Goal: Task Accomplishment & Management: Manage account settings

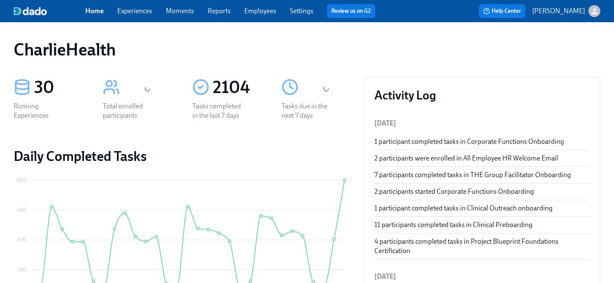
click at [251, 14] on link "Employees" at bounding box center [260, 11] width 32 height 8
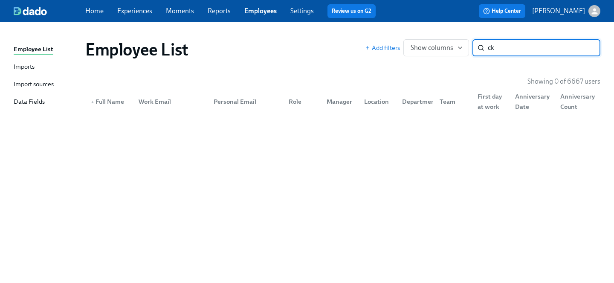
type input "c"
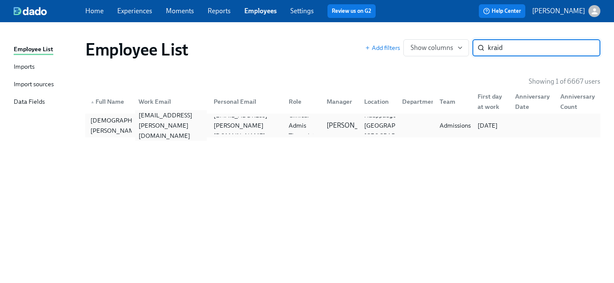
type input "kraid"
click at [190, 132] on div "christian.kraidman@charliehealth.com" at bounding box center [169, 125] width 75 height 17
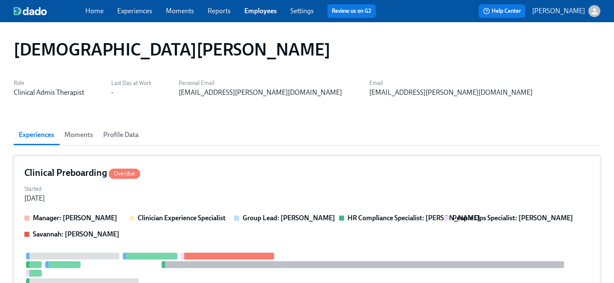
click at [201, 188] on div "Started Aug 28, 2025" at bounding box center [307, 193] width 566 height 20
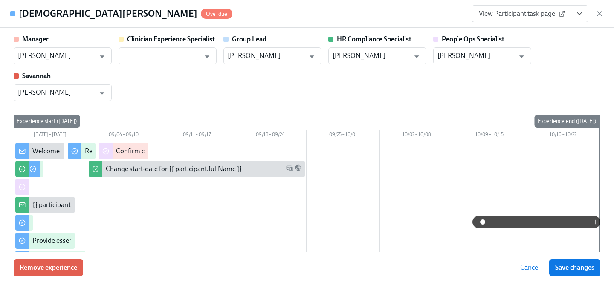
click at [581, 15] on icon "View task page" at bounding box center [579, 13] width 9 height 9
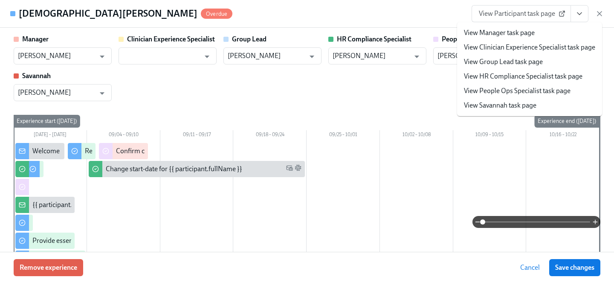
click at [517, 92] on link "View People Ops Specialist task page" at bounding box center [517, 90] width 107 height 9
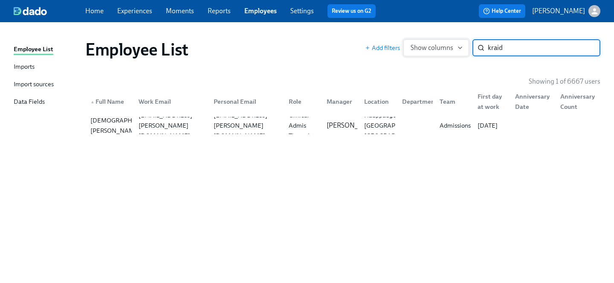
drag, startPoint x: 505, startPoint y: 47, endPoint x: 430, endPoint y: 47, distance: 74.6
click at [430, 47] on div "Add filters Show columns kraid ​" at bounding box center [482, 47] width 235 height 17
type input "otis smith"
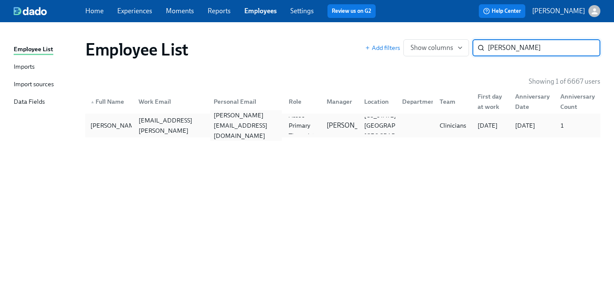
click at [226, 128] on div "otis.smith1300@gmail.com" at bounding box center [246, 125] width 72 height 31
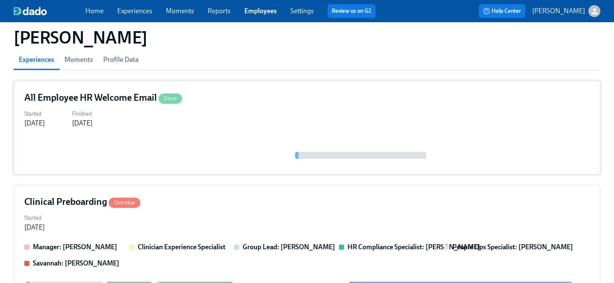
scroll to position [97, 0]
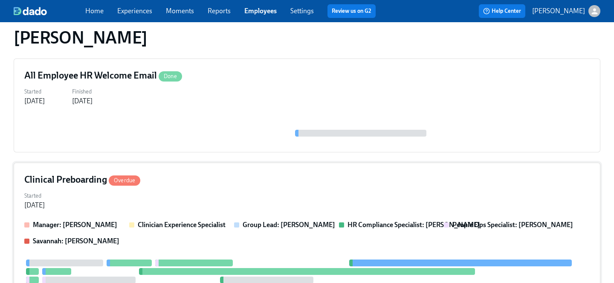
click at [208, 199] on div "Started Aug 28, 2025" at bounding box center [307, 199] width 566 height 20
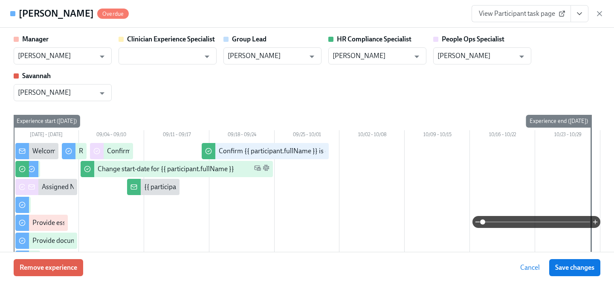
click at [578, 18] on button "View task page" at bounding box center [580, 13] width 18 height 17
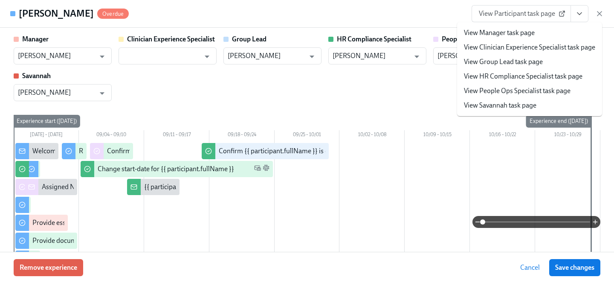
click at [525, 90] on link "View People Ops Specialist task page" at bounding box center [517, 90] width 107 height 9
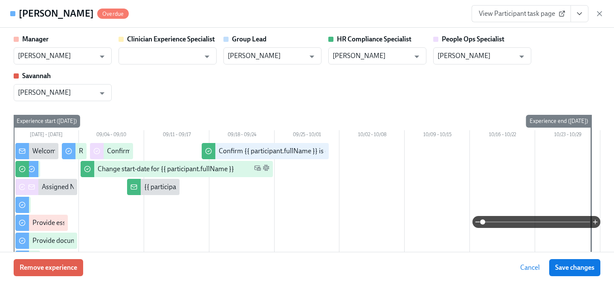
click at [580, 17] on icon "View task page" at bounding box center [579, 13] width 9 height 9
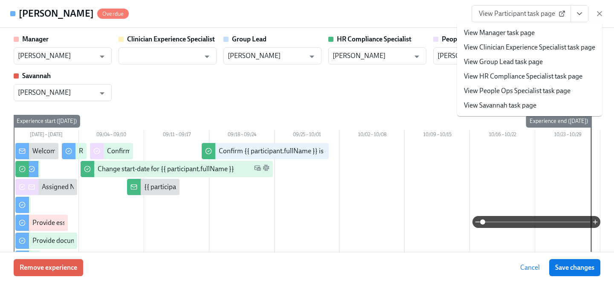
click at [513, 89] on link "View People Ops Specialist task page" at bounding box center [517, 90] width 107 height 9
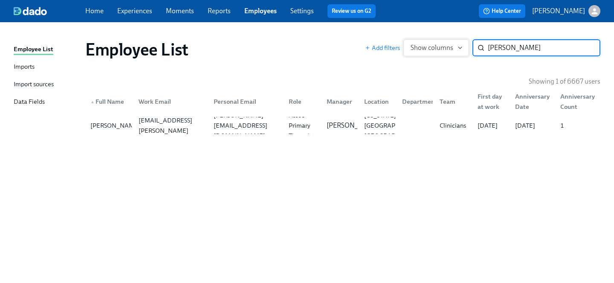
drag, startPoint x: 533, startPoint y: 46, endPoint x: 411, endPoint y: 46, distance: 121.6
click at [411, 46] on div "Add filters Show columns otis smith ​" at bounding box center [482, 47] width 235 height 17
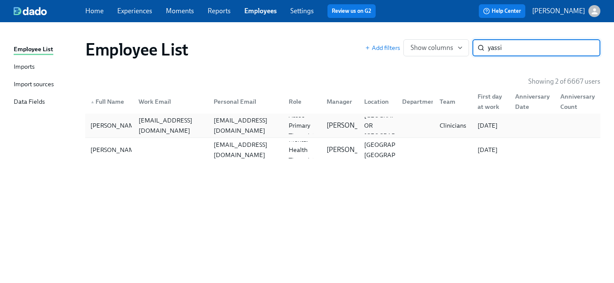
type input "yassi"
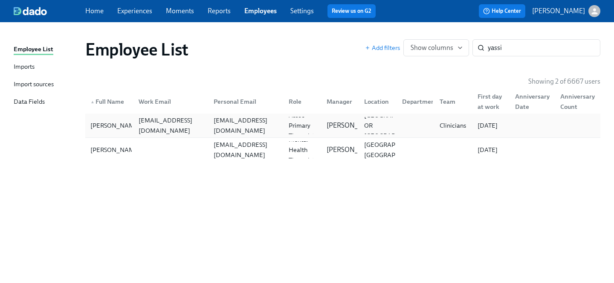
click at [132, 131] on div "yassi.omshehe@charliehealth.com" at bounding box center [169, 125] width 75 height 17
click at [104, 151] on div "Yassi Omshehe" at bounding box center [115, 150] width 57 height 10
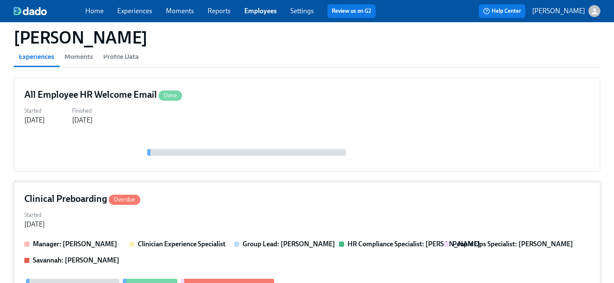
scroll to position [114, 0]
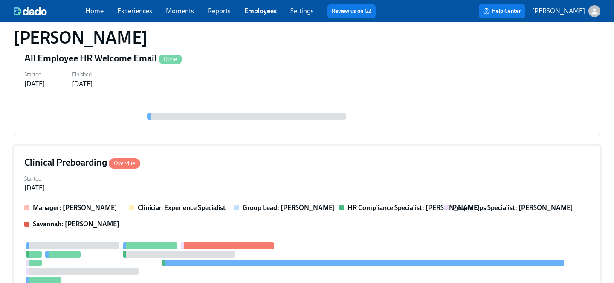
click at [172, 190] on div "Started Sep 03, 2025" at bounding box center [307, 182] width 566 height 20
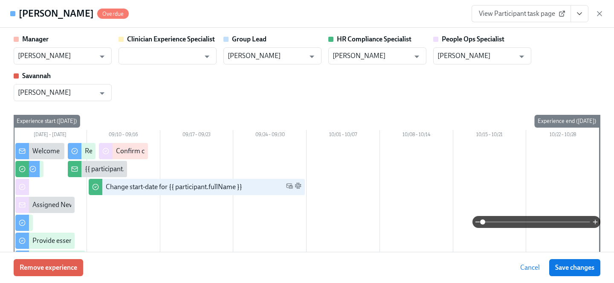
click at [585, 11] on button "View task page" at bounding box center [580, 13] width 18 height 17
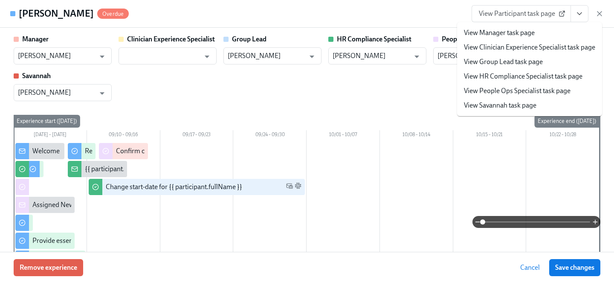
click at [512, 88] on link "View People Ops Specialist task page" at bounding box center [517, 90] width 107 height 9
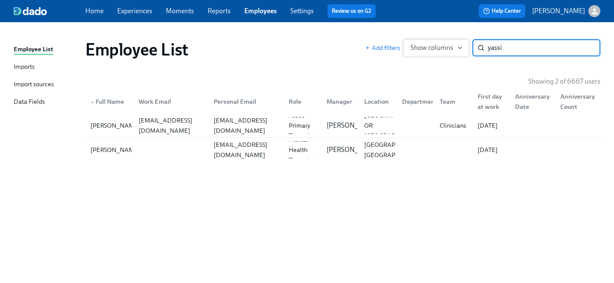
drag, startPoint x: 528, startPoint y: 47, endPoint x: 415, endPoint y: 47, distance: 112.6
click at [415, 47] on div "Add filters Show columns yassi ​" at bounding box center [482, 47] width 235 height 17
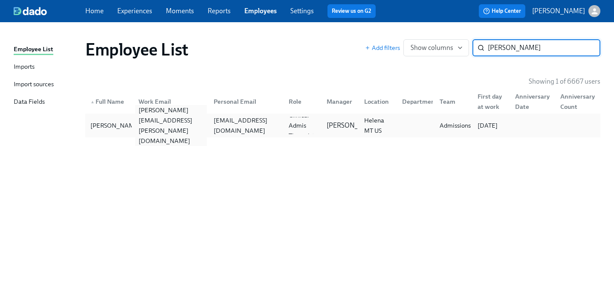
type input "alison d"
click at [151, 121] on div "alison.desjarlais@charliehealth.com" at bounding box center [171, 125] width 72 height 41
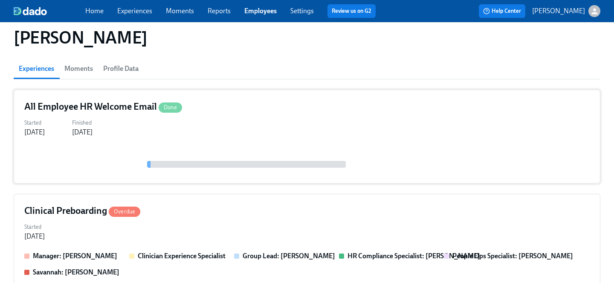
scroll to position [77, 0]
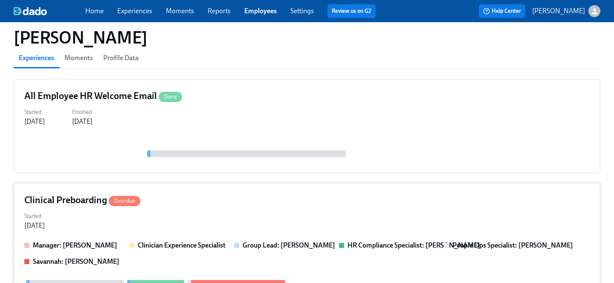
click at [165, 216] on div "Started Sep 08, 2025" at bounding box center [307, 220] width 566 height 20
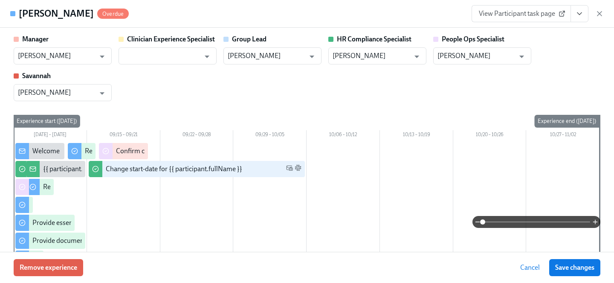
click at [578, 9] on button "View task page" at bounding box center [580, 13] width 18 height 17
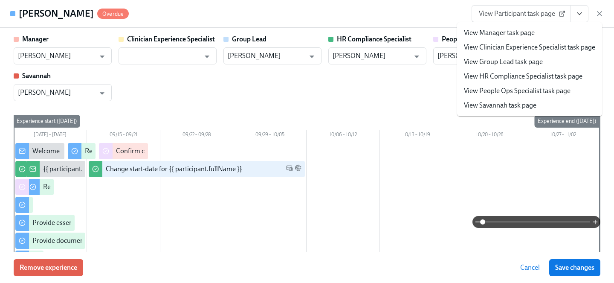
click at [496, 91] on link "View People Ops Specialist task page" at bounding box center [517, 90] width 107 height 9
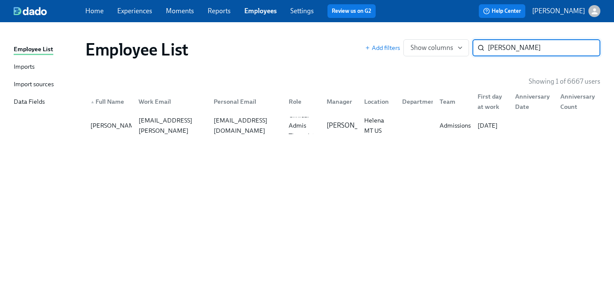
drag, startPoint x: 521, startPoint y: 49, endPoint x: 352, endPoint y: 44, distance: 169.0
click at [352, 44] on div "Employee List Add filters Show columns alison d ​" at bounding box center [342, 49] width 515 height 20
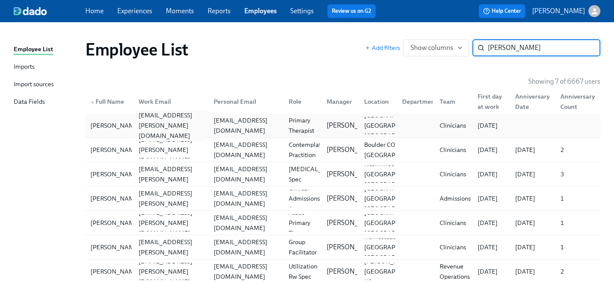
type input "acosta"
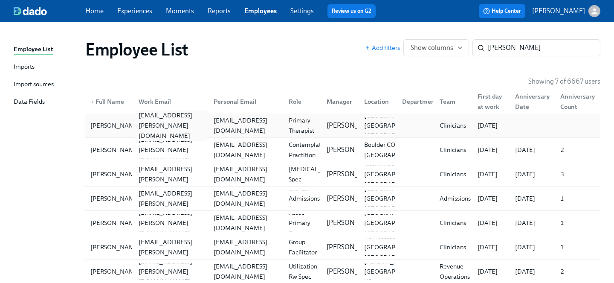
click at [204, 121] on div "ashlynne.acosta@charliehealth.com" at bounding box center [171, 125] width 72 height 31
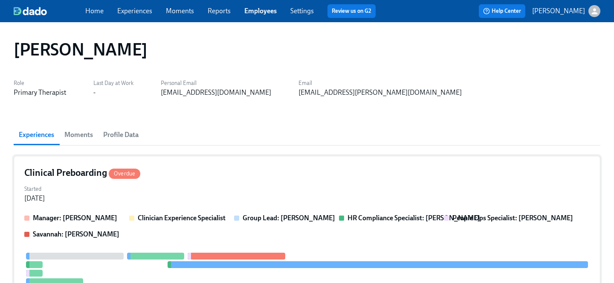
click at [201, 191] on div "Started Sep 12, 2025" at bounding box center [307, 193] width 566 height 20
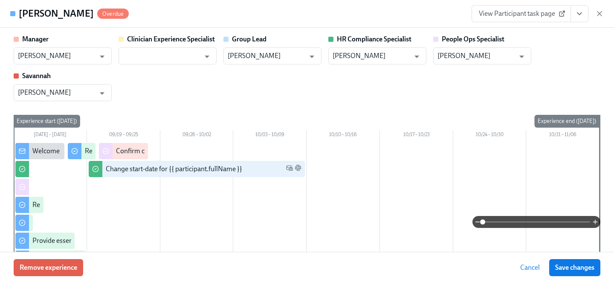
click at [579, 15] on icon "View task page" at bounding box center [579, 14] width 4 height 2
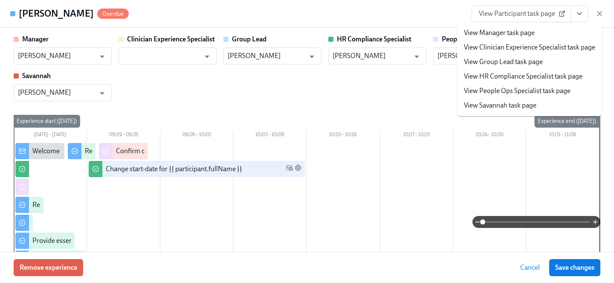
click at [503, 91] on link "View People Ops Specialist task page" at bounding box center [517, 90] width 107 height 9
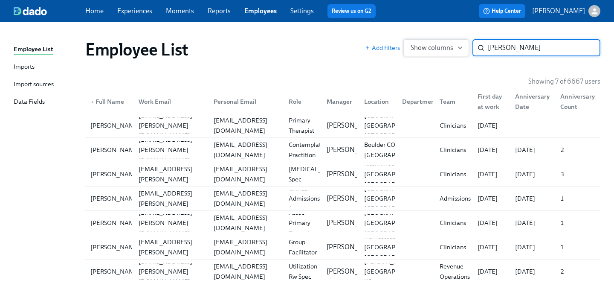
drag, startPoint x: 516, startPoint y: 52, endPoint x: 417, endPoint y: 52, distance: 99.0
click at [417, 52] on div "Add filters Show columns acosta ​" at bounding box center [482, 47] width 235 height 17
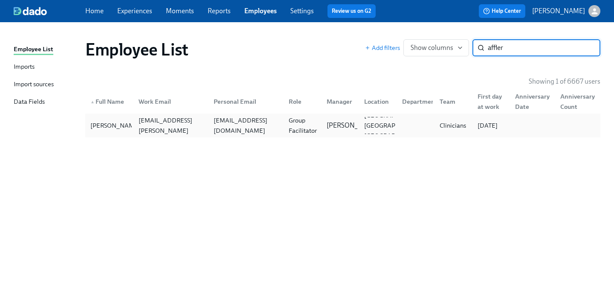
type input "affler"
click at [265, 115] on div "Katherine Afflerbach katie.afflerbach@charliehealth.com katieafflerbachlcsw@gma…" at bounding box center [342, 125] width 515 height 24
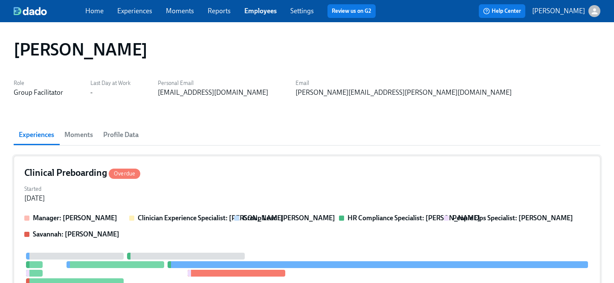
click at [216, 172] on div "Clinical Preboarding Overdue" at bounding box center [307, 172] width 566 height 13
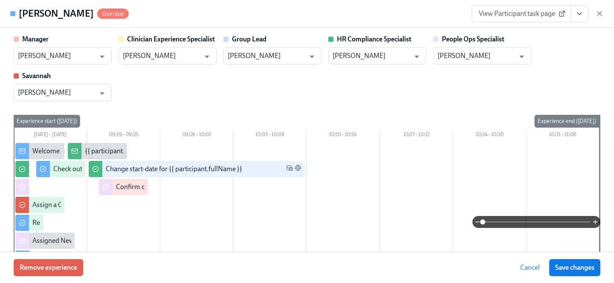
click at [586, 11] on button "View task page" at bounding box center [580, 13] width 18 height 17
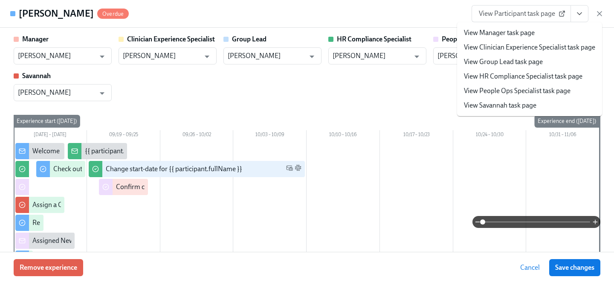
click at [509, 89] on link "View People Ops Specialist task page" at bounding box center [517, 90] width 107 height 9
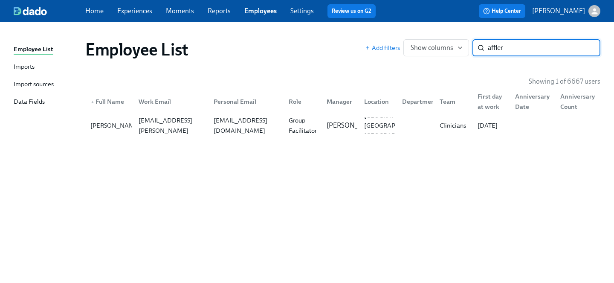
drag, startPoint x: 517, startPoint y: 52, endPoint x: 342, endPoint y: 38, distance: 175.5
click at [342, 38] on div "Employee List Add filters Show columns affler ​" at bounding box center [342, 49] width 529 height 34
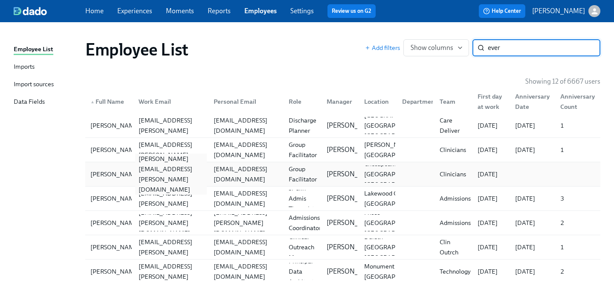
type input "ever"
click at [156, 179] on div "katherine.everett@charliehealth.com" at bounding box center [169, 173] width 75 height 17
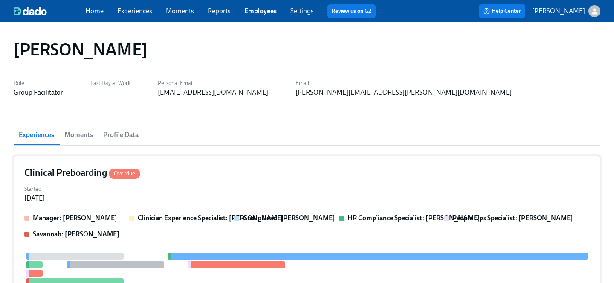
click at [212, 194] on div "Started Sep 15, 2025" at bounding box center [307, 193] width 566 height 20
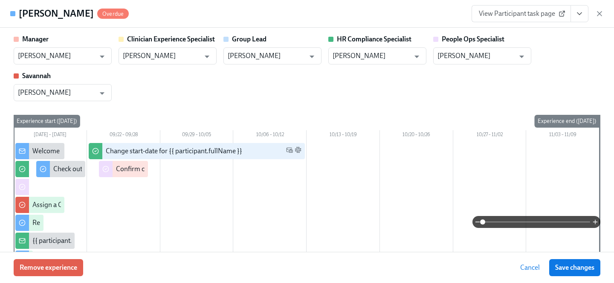
click at [583, 13] on icon "View task page" at bounding box center [579, 13] width 9 height 9
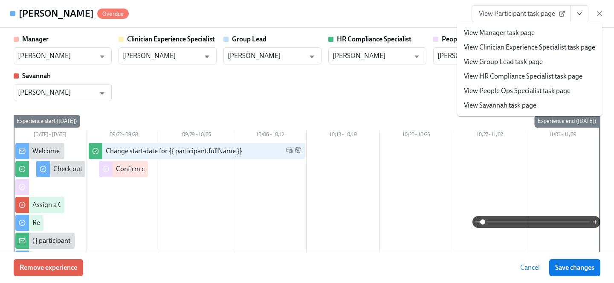
click at [479, 93] on link "View People Ops Specialist task page" at bounding box center [517, 90] width 107 height 9
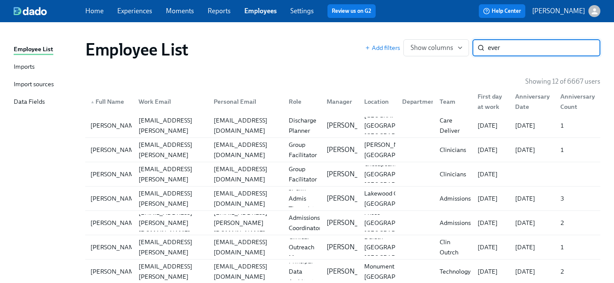
drag, startPoint x: 507, startPoint y: 52, endPoint x: 377, endPoint y: 41, distance: 130.1
click at [377, 41] on div "Add filters Show columns ever ​" at bounding box center [482, 47] width 235 height 17
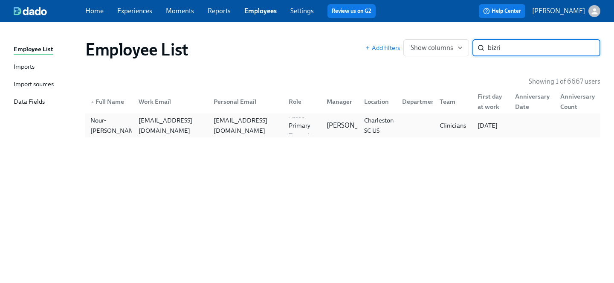
type input "bizri"
click at [196, 130] on div "nour.bizri@charliehealth.com" at bounding box center [171, 125] width 72 height 20
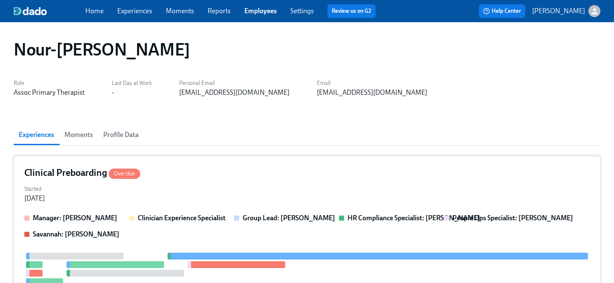
click at [195, 183] on div "Started Sep 15, 2025" at bounding box center [307, 193] width 566 height 20
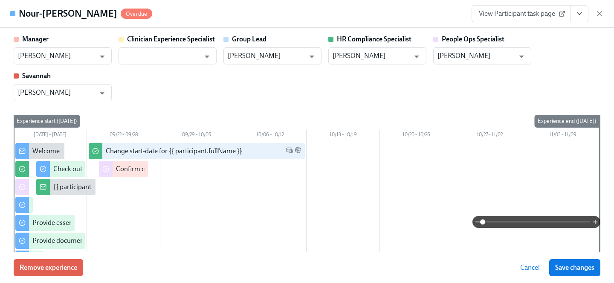
click at [578, 15] on icon "View task page" at bounding box center [579, 13] width 9 height 9
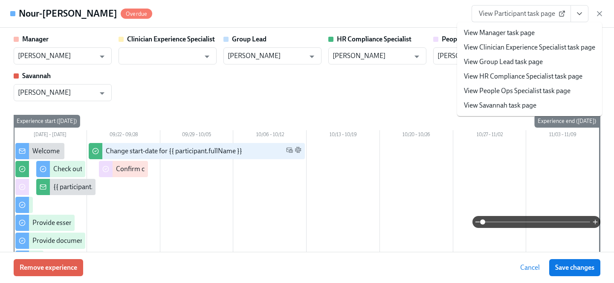
click at [507, 87] on link "View People Ops Specialist task page" at bounding box center [517, 90] width 107 height 9
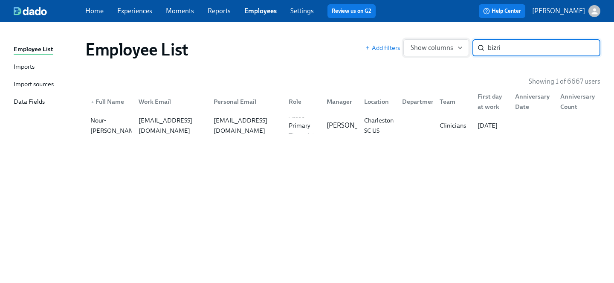
drag, startPoint x: 512, startPoint y: 48, endPoint x: 437, endPoint y: 46, distance: 74.7
click at [437, 46] on div "Add filters Show columns bizri ​" at bounding box center [482, 47] width 235 height 17
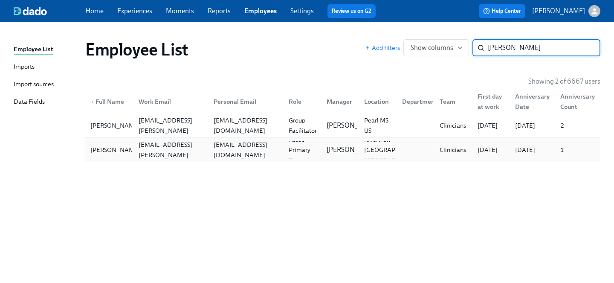
type input "myisha"
click at [209, 155] on div "myishawallace1@gmail.com" at bounding box center [244, 149] width 75 height 17
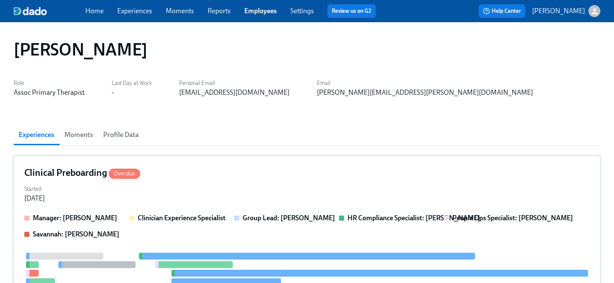
click at [211, 210] on div "Clinical Preboarding Overdue Started Sep 15, 2025 Manager: Ashley Burnette Clin…" at bounding box center [307, 270] width 587 height 229
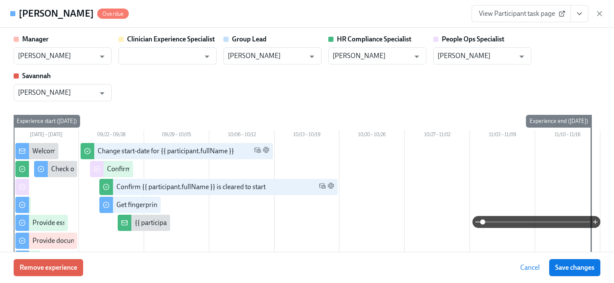
click at [577, 17] on icon "View task page" at bounding box center [579, 13] width 9 height 9
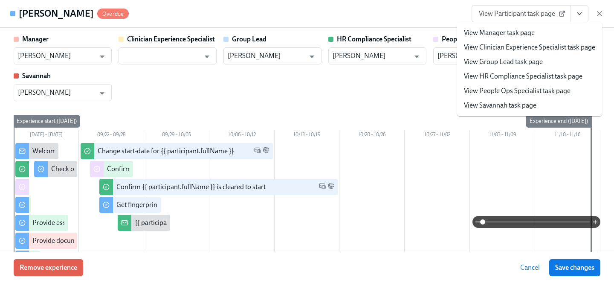
click at [493, 94] on link "View People Ops Specialist task page" at bounding box center [517, 90] width 107 height 9
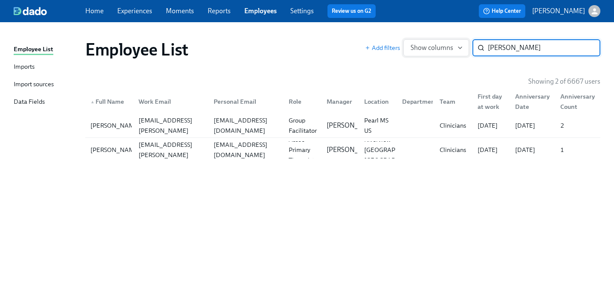
drag, startPoint x: 512, startPoint y: 49, endPoint x: 438, endPoint y: 41, distance: 74.1
click at [438, 41] on div "Add filters Show columns myisha ​" at bounding box center [482, 47] width 235 height 17
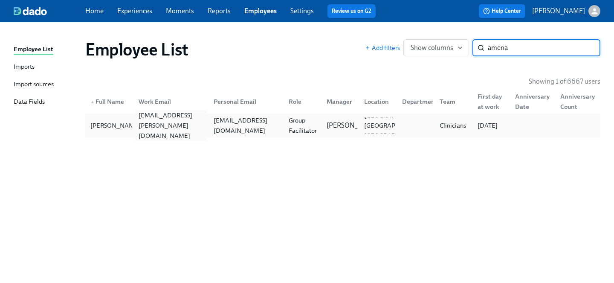
type input "amena"
click at [205, 130] on div "amena.aamir@charliehealth.com" at bounding box center [171, 125] width 72 height 31
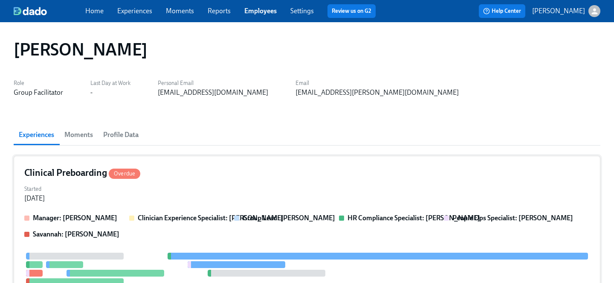
click at [204, 183] on div "Started Sep 17, 2025" at bounding box center [307, 193] width 566 height 20
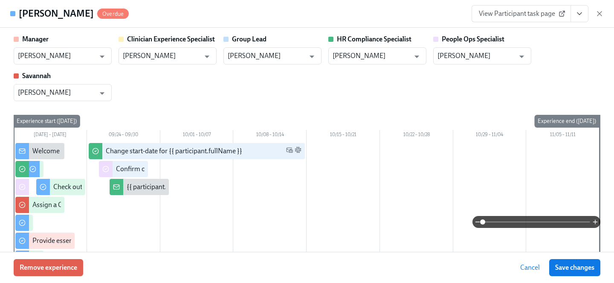
click at [576, 17] on icon "View task page" at bounding box center [579, 13] width 9 height 9
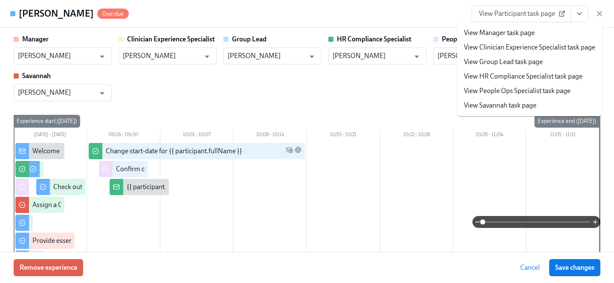
click at [514, 88] on link "View People Ops Specialist task page" at bounding box center [517, 90] width 107 height 9
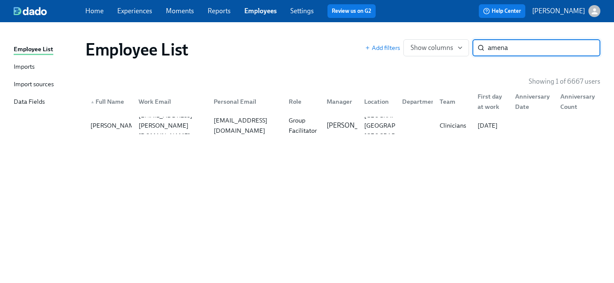
drag, startPoint x: 523, startPoint y: 46, endPoint x: 402, endPoint y: 46, distance: 121.1
click at [402, 46] on div "Add filters Show columns amena ​" at bounding box center [482, 47] width 235 height 17
type input "ariana j"
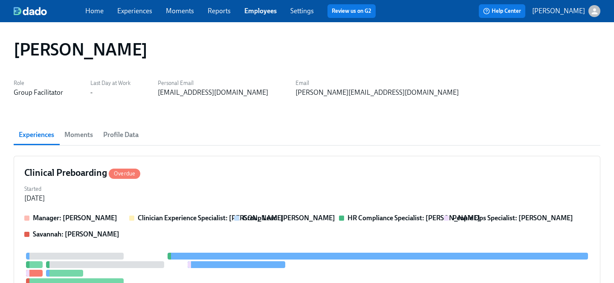
click at [222, 176] on div "Clinical Preboarding Overdue" at bounding box center [307, 172] width 566 height 13
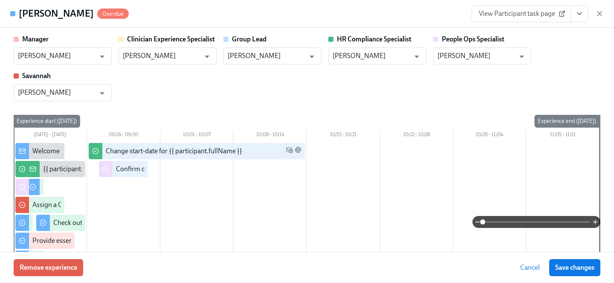
click at [580, 14] on icon "View task page" at bounding box center [579, 13] width 9 height 9
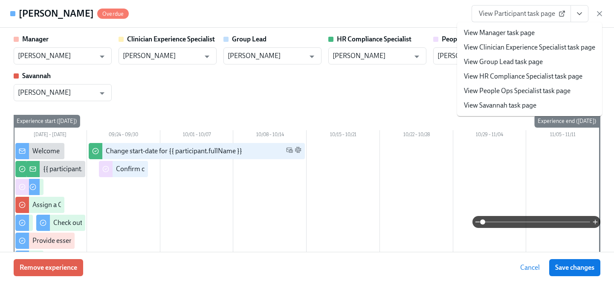
click at [503, 90] on link "View People Ops Specialist task page" at bounding box center [517, 90] width 107 height 9
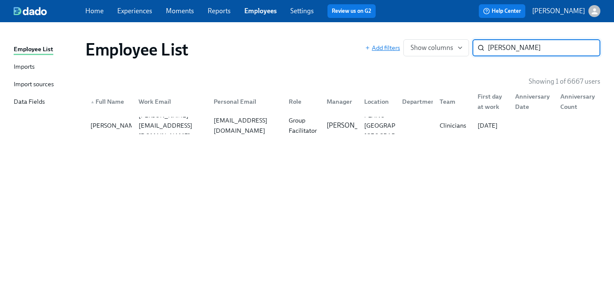
drag, startPoint x: 503, startPoint y: 47, endPoint x: 384, endPoint y: 45, distance: 119.5
click at [384, 45] on div "Add filters Show columns ariana j ​" at bounding box center [482, 47] width 235 height 17
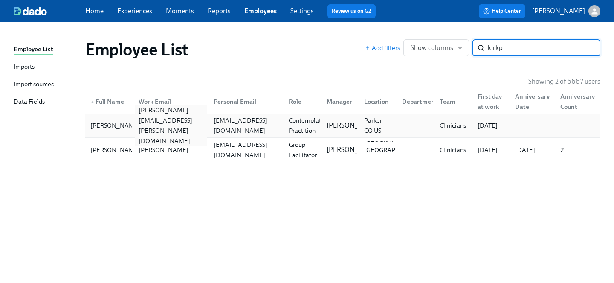
type input "kirkp"
click at [165, 127] on div "jennifer.kirkpatrick@charliehealth.com" at bounding box center [171, 125] width 72 height 41
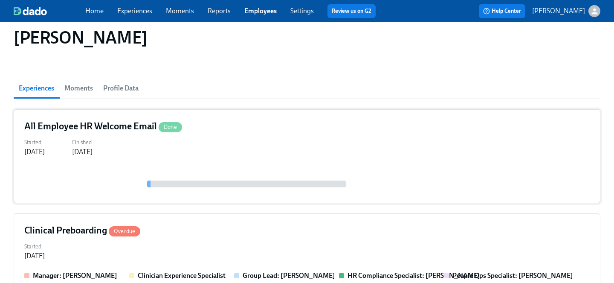
scroll to position [60, 0]
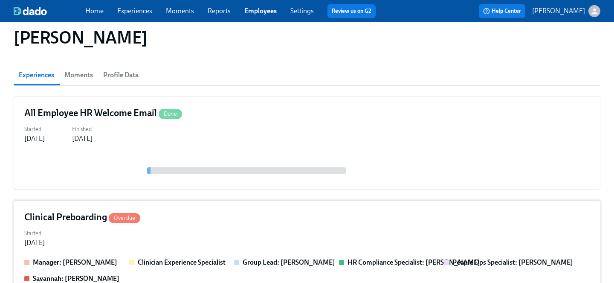
click at [190, 229] on div "Started Sep 18, 2025" at bounding box center [307, 237] width 566 height 20
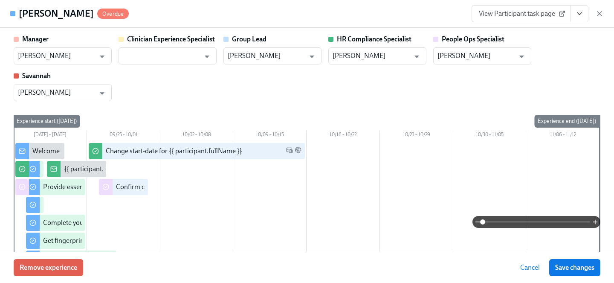
click at [578, 14] on icon "View task page" at bounding box center [579, 13] width 9 height 9
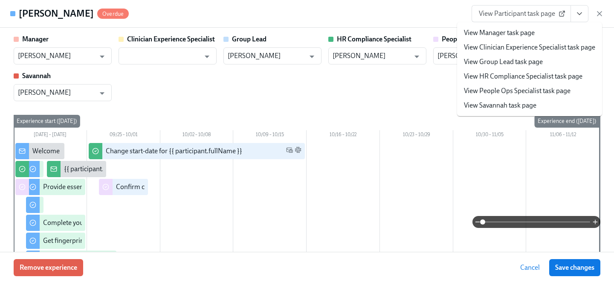
click at [498, 93] on link "View People Ops Specialist task page" at bounding box center [517, 90] width 107 height 9
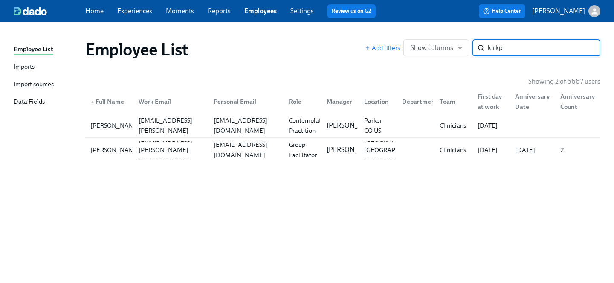
drag, startPoint x: 517, startPoint y: 45, endPoint x: 416, endPoint y: 35, distance: 101.1
click at [416, 35] on div "Employee List Add filters Show columns kirkp ​" at bounding box center [342, 49] width 529 height 34
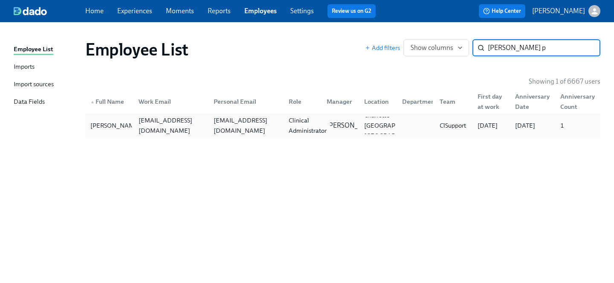
type input "chelsea p"
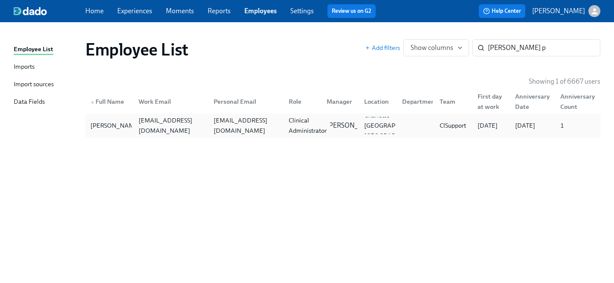
click at [313, 116] on div "Clinical Administrator" at bounding box center [307, 125] width 45 height 20
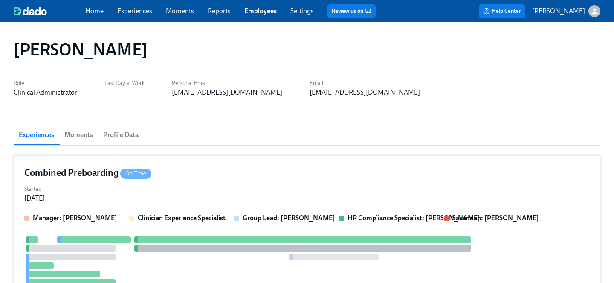
click at [193, 186] on div "Started Oct 28, 2024" at bounding box center [307, 193] width 566 height 20
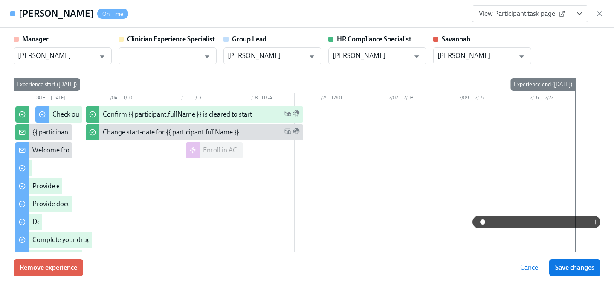
click at [582, 13] on icon "View task page" at bounding box center [579, 14] width 4 height 2
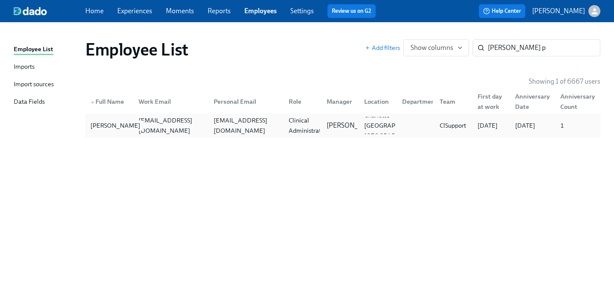
click at [121, 129] on div "Chelsea Puga-Luna" at bounding box center [115, 125] width 57 height 10
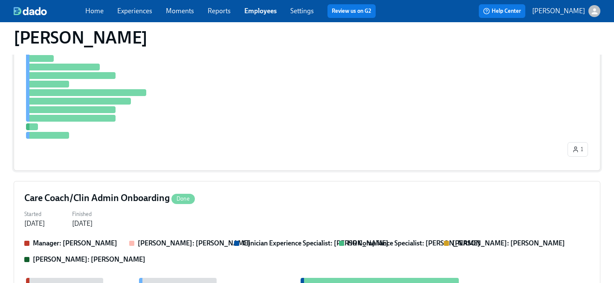
scroll to position [279, 0]
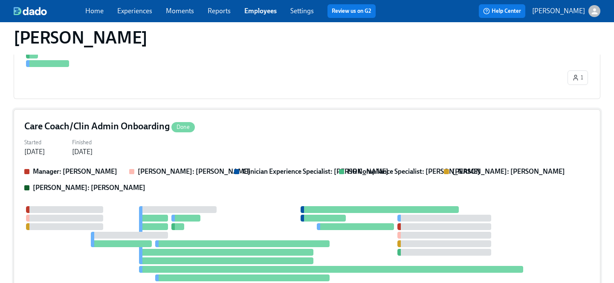
click at [165, 154] on div "Started Nov 14, 2024 Finished Dec 04, 2024" at bounding box center [307, 146] width 566 height 20
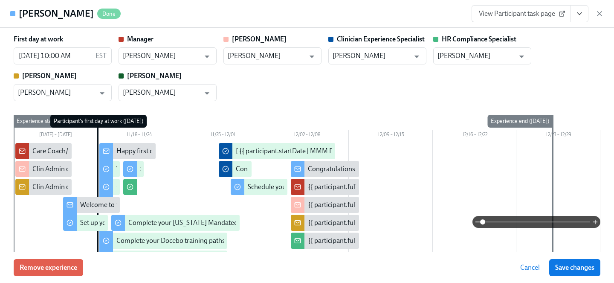
click at [582, 14] on icon "View task page" at bounding box center [579, 13] width 9 height 9
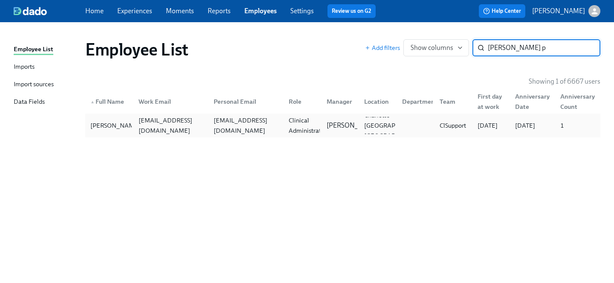
click at [138, 119] on div "chelsea.pugaluna@charliehealth.com" at bounding box center [169, 125] width 75 height 17
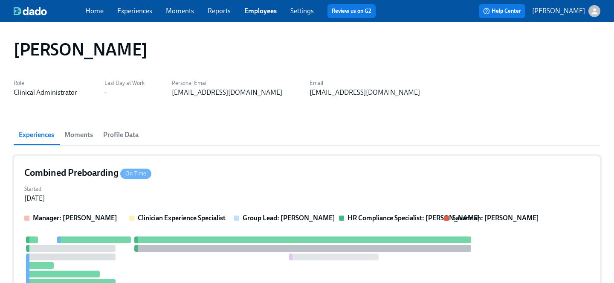
click at [154, 191] on div "Started Oct 28, 2024" at bounding box center [307, 193] width 566 height 20
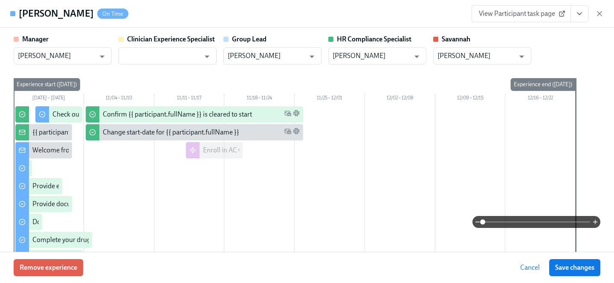
click at [583, 15] on icon "View task page" at bounding box center [579, 13] width 9 height 9
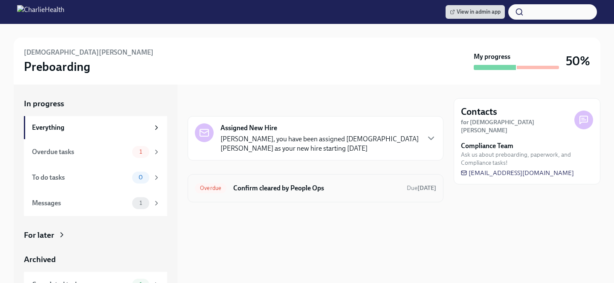
click at [282, 190] on h6 "Confirm cleared by People Ops" at bounding box center [316, 187] width 167 height 9
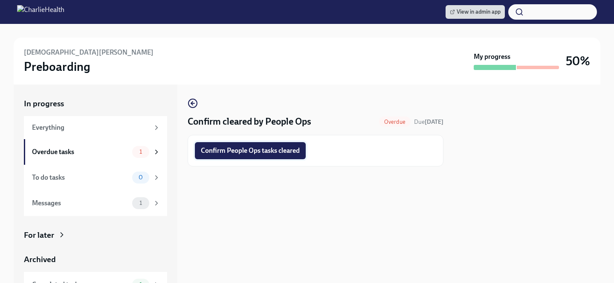
click at [261, 152] on span "Confirm People Ops tasks cleared" at bounding box center [250, 150] width 99 height 9
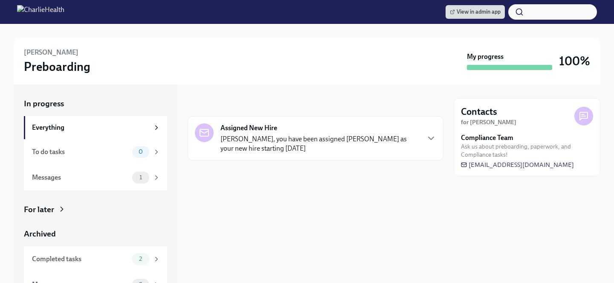
scroll to position [15, 0]
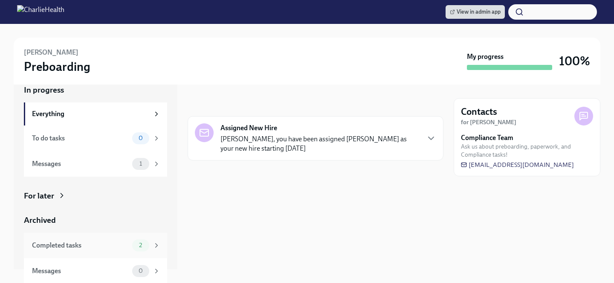
click at [141, 241] on div "2" at bounding box center [140, 245] width 17 height 12
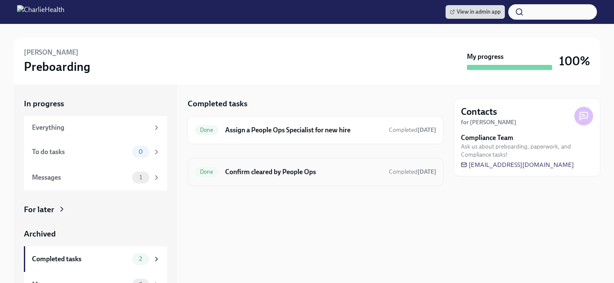
click at [237, 174] on h6 "Confirm cleared by People Ops" at bounding box center [303, 171] width 157 height 9
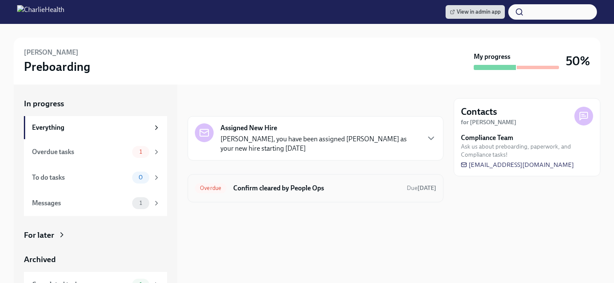
click at [302, 187] on h6 "Confirm cleared by People Ops" at bounding box center [316, 187] width 167 height 9
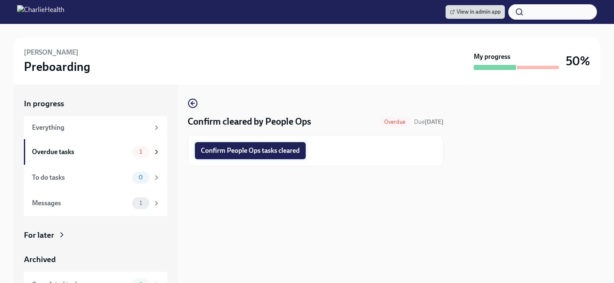
click at [275, 148] on span "Confirm People Ops tasks cleared" at bounding box center [250, 150] width 99 height 9
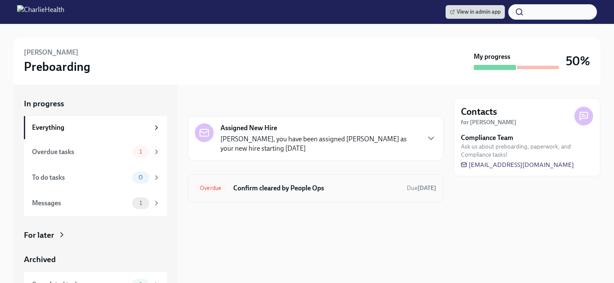
click at [324, 186] on h6 "Confirm cleared by People Ops" at bounding box center [316, 187] width 167 height 9
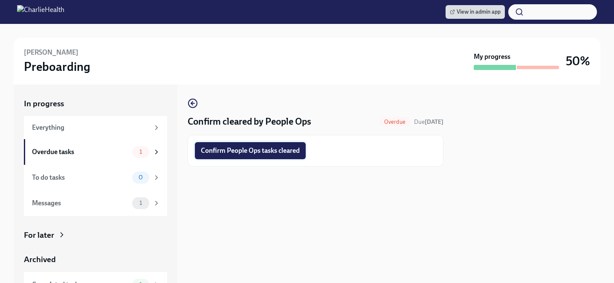
click at [264, 153] on span "Confirm People Ops tasks cleared" at bounding box center [250, 150] width 99 height 9
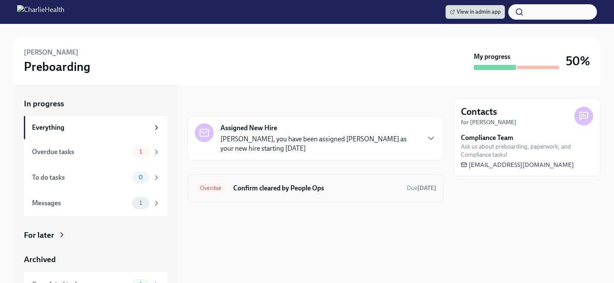
click at [286, 192] on h6 "Confirm cleared by People Ops" at bounding box center [316, 187] width 167 height 9
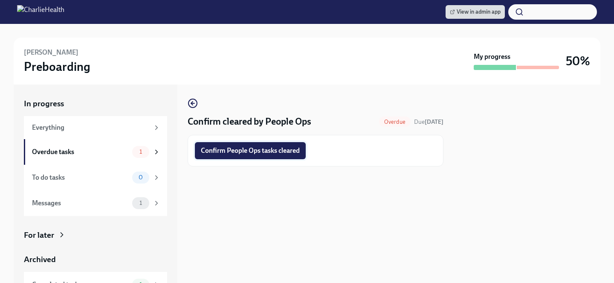
click at [268, 157] on button "Confirm People Ops tasks cleared" at bounding box center [250, 150] width 111 height 17
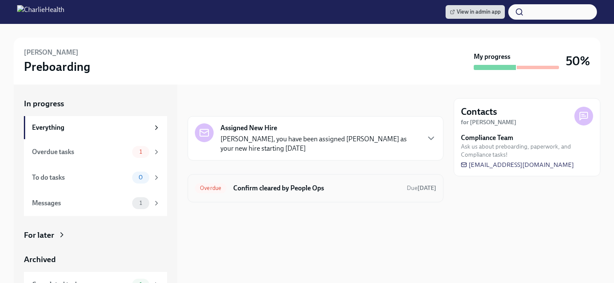
click at [306, 189] on h6 "Confirm cleared by People Ops" at bounding box center [316, 187] width 167 height 9
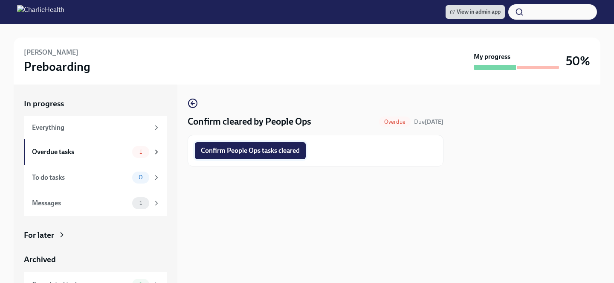
click at [293, 156] on button "Confirm People Ops tasks cleared" at bounding box center [250, 150] width 111 height 17
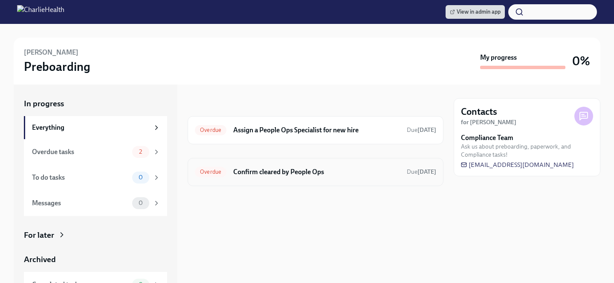
click at [280, 172] on h6 "Confirm cleared by People Ops" at bounding box center [316, 171] width 167 height 9
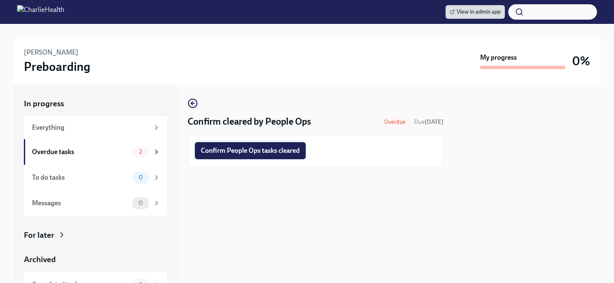
click at [267, 145] on button "Confirm People Ops tasks cleared" at bounding box center [250, 150] width 111 height 17
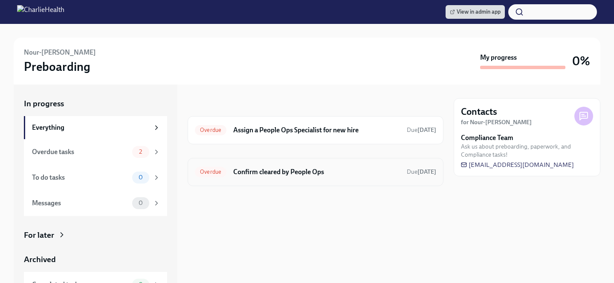
click at [295, 173] on h6 "Confirm cleared by People Ops" at bounding box center [316, 171] width 167 height 9
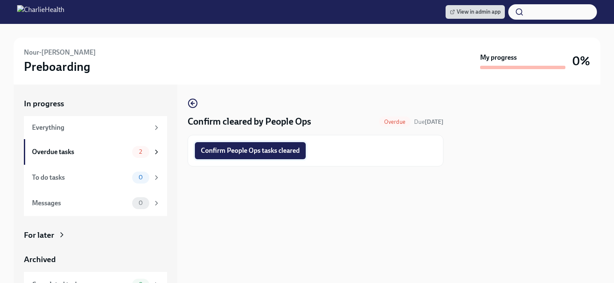
click at [285, 148] on span "Confirm People Ops tasks cleared" at bounding box center [250, 150] width 99 height 9
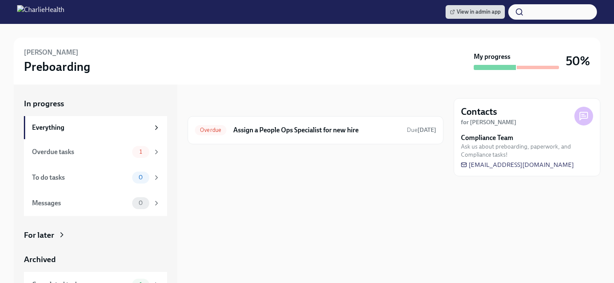
click at [80, 235] on div "For later" at bounding box center [95, 234] width 143 height 11
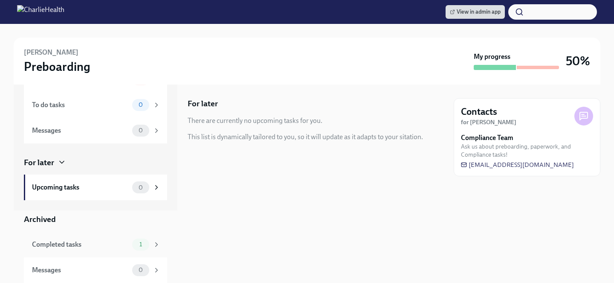
click at [133, 249] on div "1" at bounding box center [146, 244] width 28 height 12
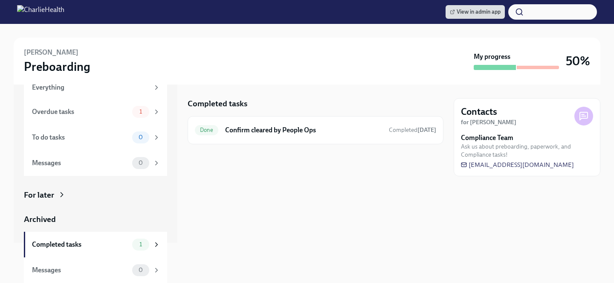
scroll to position [40, 0]
click at [242, 135] on div "Done Confirm cleared by People Ops Completed 7 days ago" at bounding box center [315, 130] width 241 height 14
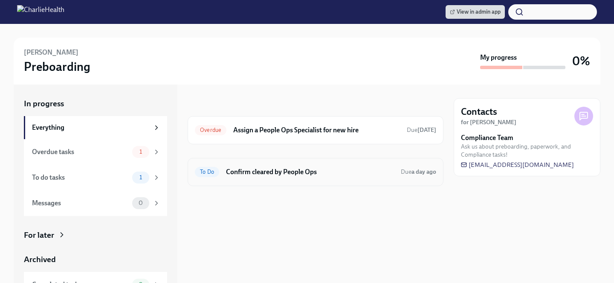
click at [242, 168] on h6 "Confirm cleared by People Ops" at bounding box center [310, 171] width 168 height 9
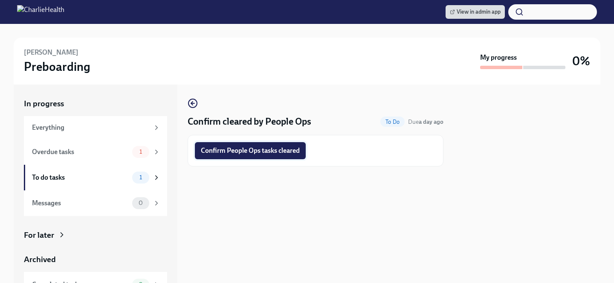
click at [281, 156] on button "Confirm People Ops tasks cleared" at bounding box center [250, 150] width 111 height 17
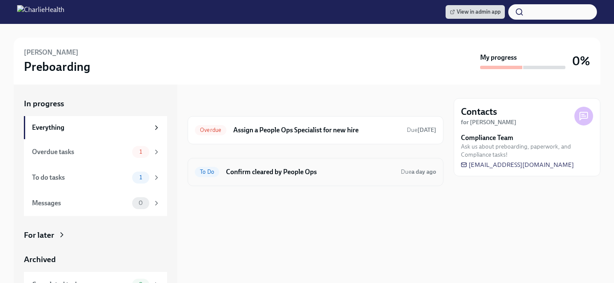
click at [305, 169] on h6 "Confirm cleared by People Ops" at bounding box center [310, 171] width 168 height 9
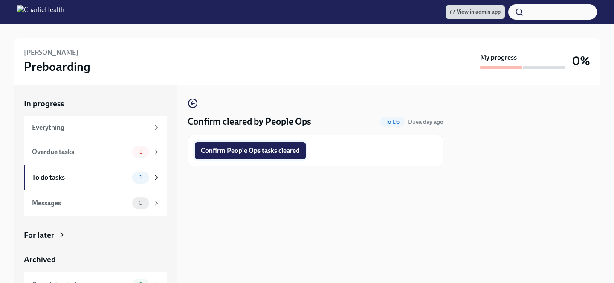
click at [286, 146] on button "Confirm People Ops tasks cleared" at bounding box center [250, 150] width 111 height 17
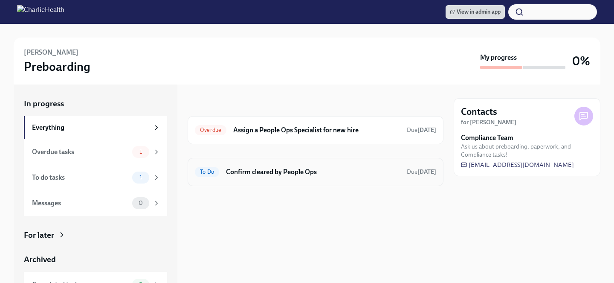
click at [282, 169] on h6 "Confirm cleared by People Ops" at bounding box center [313, 171] width 174 height 9
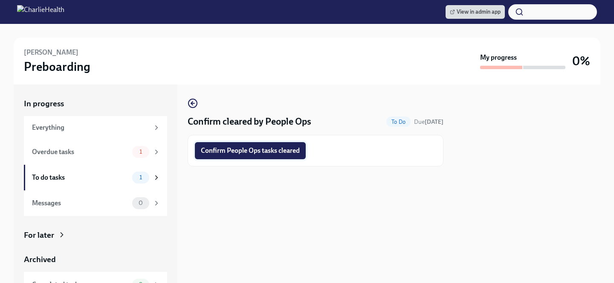
click at [275, 145] on button "Confirm People Ops tasks cleared" at bounding box center [250, 150] width 111 height 17
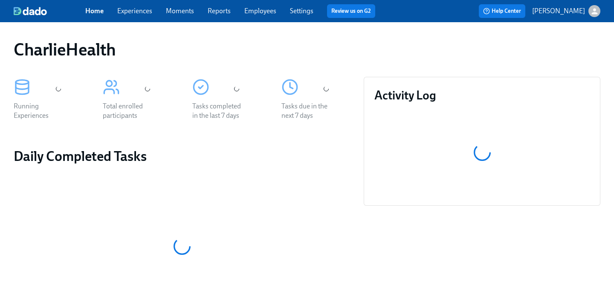
click at [258, 15] on link "Employees" at bounding box center [260, 11] width 32 height 8
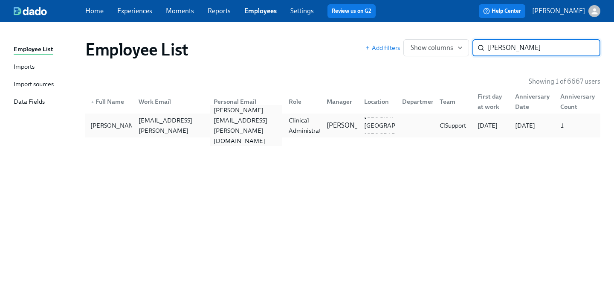
type input "[PERSON_NAME]"
click at [268, 130] on div "marci.chapman@yahoo.com" at bounding box center [246, 125] width 72 height 41
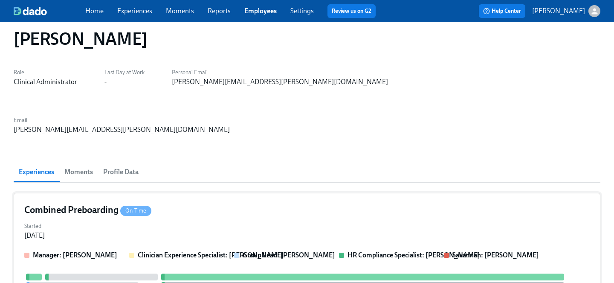
scroll to position [12, 0]
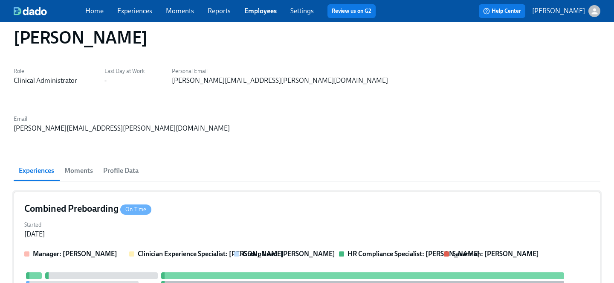
click at [218, 218] on div "Started Feb 24, 2025" at bounding box center [307, 228] width 566 height 20
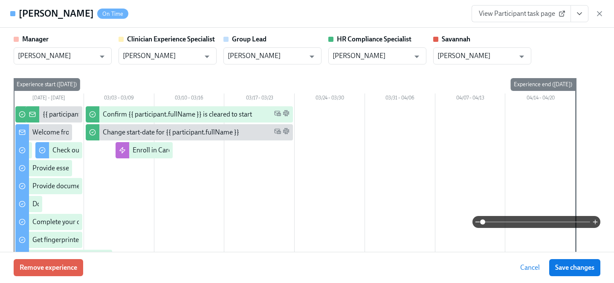
click at [583, 17] on icon "View task page" at bounding box center [579, 13] width 9 height 9
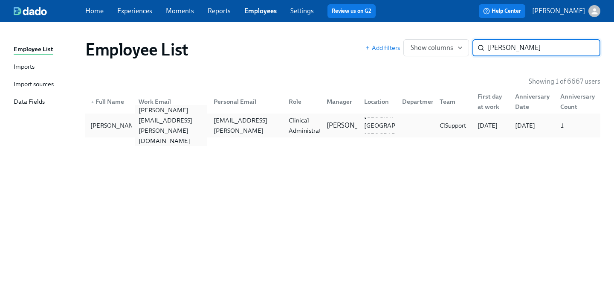
click at [132, 131] on div "marci.chapman@charliehealth.com" at bounding box center [169, 125] width 75 height 17
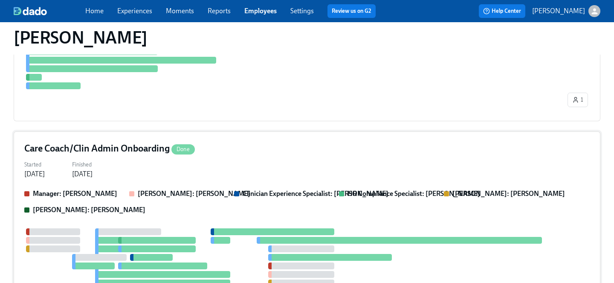
scroll to position [285, 0]
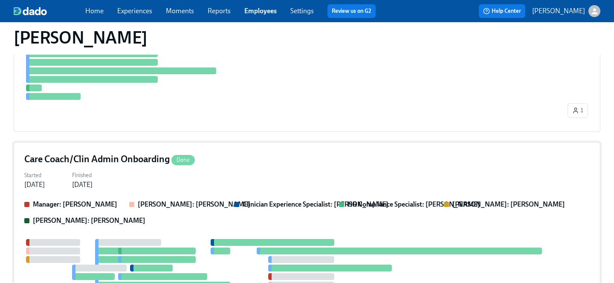
click at [201, 169] on div "Started Mar 06, 2025 Finished Apr 21, 2025" at bounding box center [307, 179] width 566 height 20
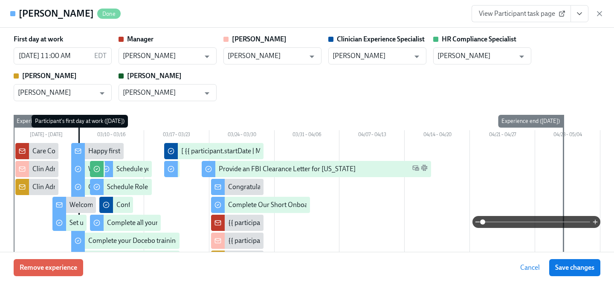
click at [577, 17] on icon "View task page" at bounding box center [579, 13] width 9 height 9
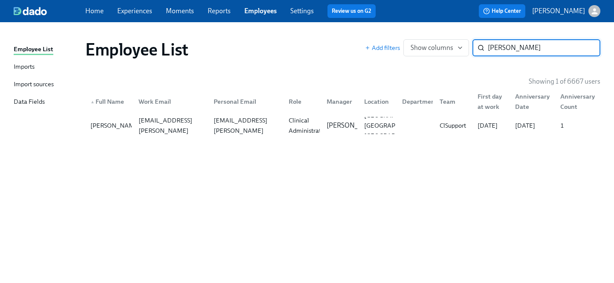
drag, startPoint x: 524, startPoint y: 46, endPoint x: 398, endPoint y: 43, distance: 125.9
click at [398, 43] on div "Add filters Show columns marci c ​" at bounding box center [482, 47] width 235 height 17
type input "phen gr"
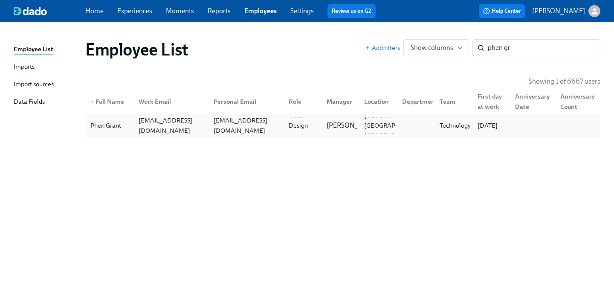
click at [164, 127] on div "phen.grant@charliehealth.com" at bounding box center [171, 125] width 72 height 20
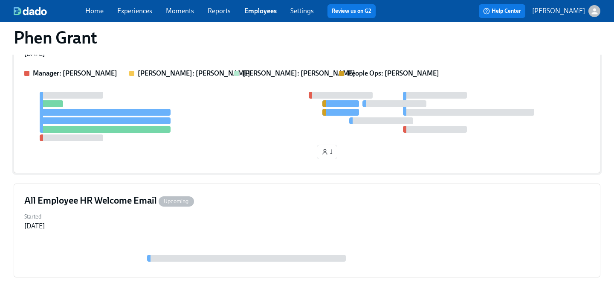
scroll to position [69, 0]
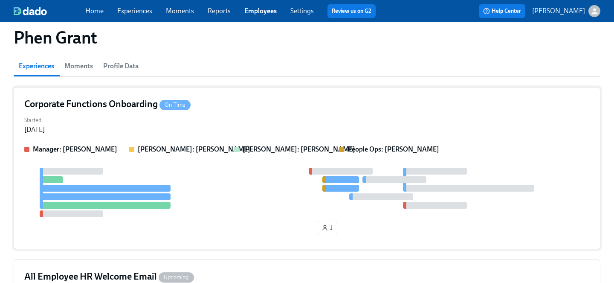
click at [156, 159] on div "Manager: Brian Rhee Marissa: Christa Scott Murphy: Murphy Sibilio People Ops: J…" at bounding box center [307, 192] width 566 height 94
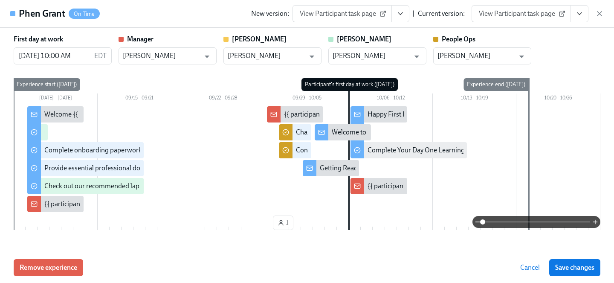
click at [578, 15] on icon "View task page" at bounding box center [579, 13] width 9 height 9
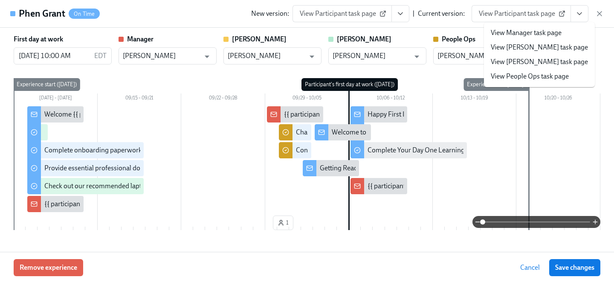
click at [549, 78] on link "View People Ops task page" at bounding box center [530, 76] width 78 height 9
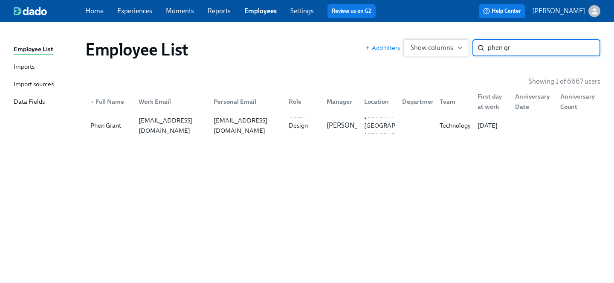
drag, startPoint x: 521, startPoint y: 48, endPoint x: 440, endPoint y: 45, distance: 80.7
click at [440, 45] on div "Add filters Show columns phen gr ​" at bounding box center [482, 47] width 235 height 17
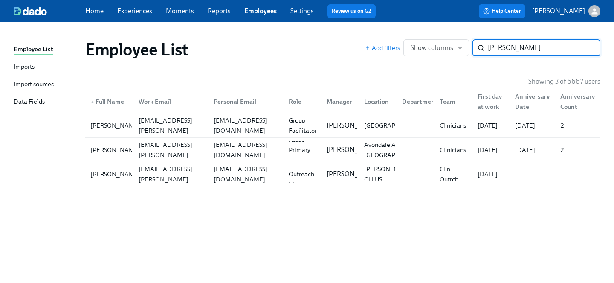
type input "jessica gr"
click at [200, 186] on div "Employee List Add filters Show columns jessica gr ​ Showing 3 of 6667 users ▲ F…" at bounding box center [307, 147] width 587 height 230
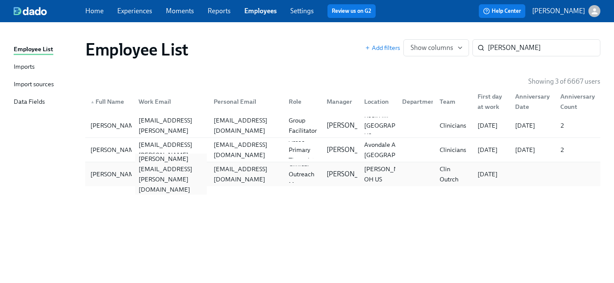
click at [186, 171] on div "jessica.grover@charliehealth.com" at bounding box center [171, 174] width 72 height 41
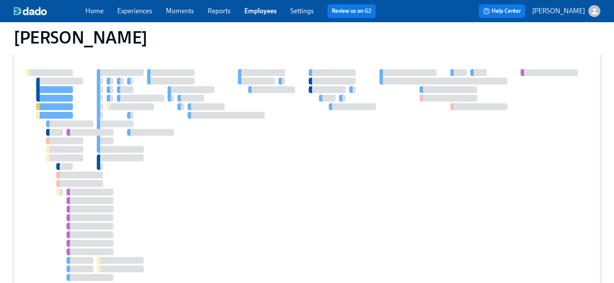
scroll to position [556, 0]
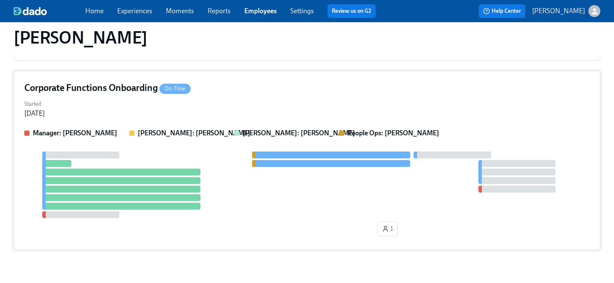
click at [252, 85] on div "Corporate Functions Onboarding On Time" at bounding box center [307, 87] width 566 height 13
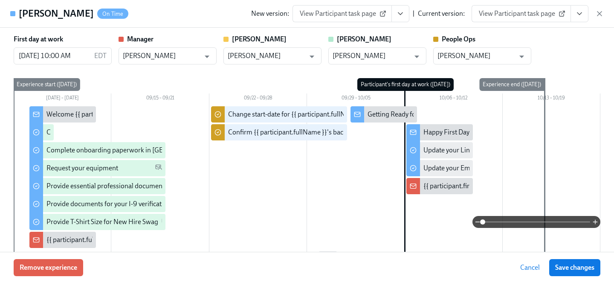
click at [583, 16] on icon "View task page" at bounding box center [579, 13] width 9 height 9
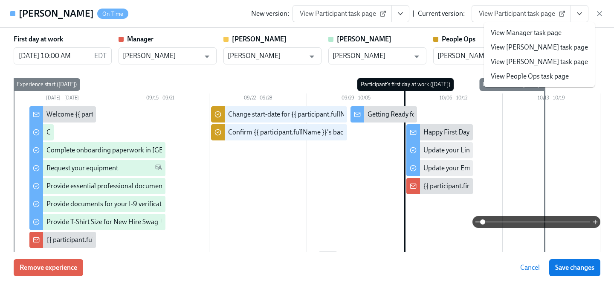
click at [518, 75] on link "View People Ops task page" at bounding box center [530, 76] width 78 height 9
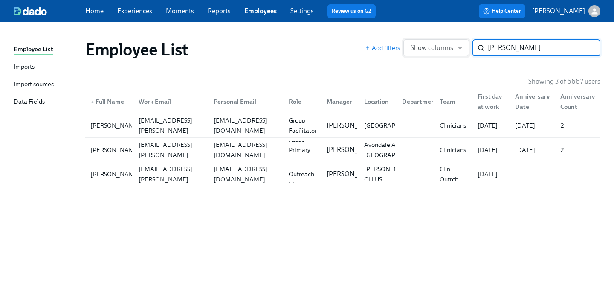
drag, startPoint x: 528, startPoint y: 54, endPoint x: 409, endPoint y: 45, distance: 119.3
click at [409, 45] on div "Add filters Show columns jessica gr ​" at bounding box center [482, 47] width 235 height 17
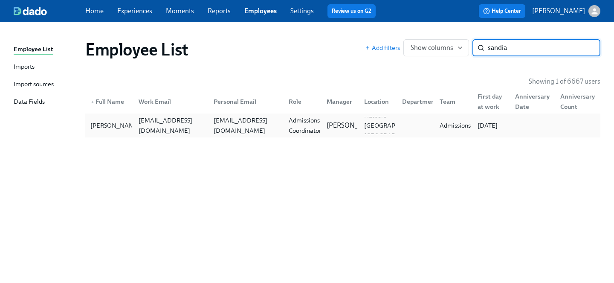
type input "sandia"
click at [179, 122] on div "sandia.reyborges@charliehealth.com" at bounding box center [171, 125] width 72 height 20
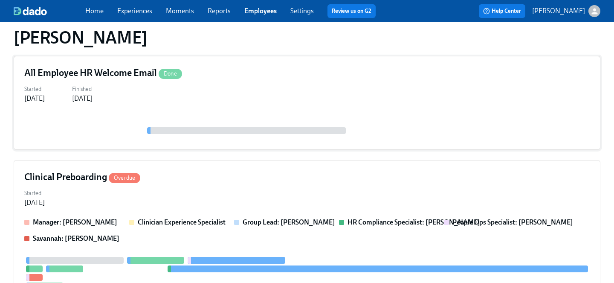
scroll to position [119, 0]
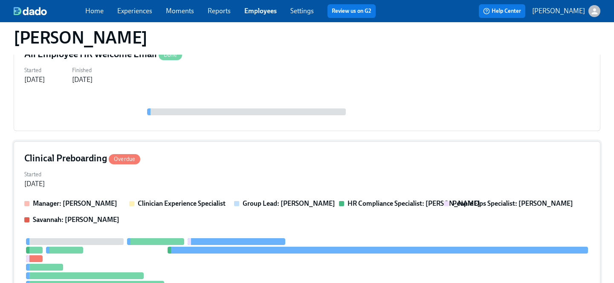
click at [195, 182] on div "Started Sep 22, 2025" at bounding box center [307, 178] width 566 height 20
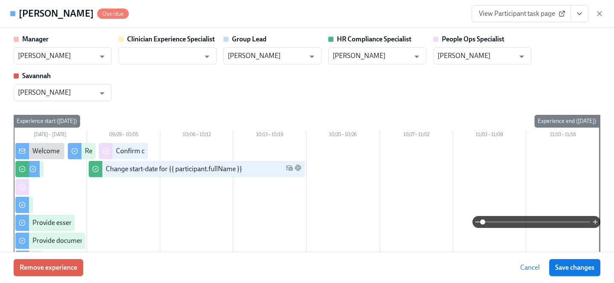
click at [577, 19] on button "View task page" at bounding box center [580, 13] width 18 height 17
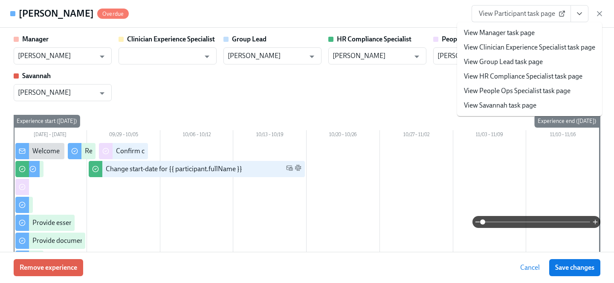
click at [538, 90] on link "View People Ops Specialist task page" at bounding box center [517, 90] width 107 height 9
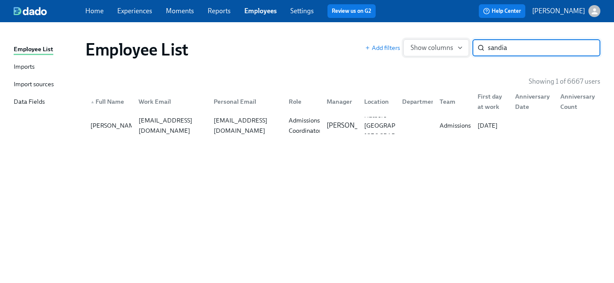
drag, startPoint x: 522, startPoint y: 49, endPoint x: 407, endPoint y: 39, distance: 115.1
click at [407, 39] on div "Add filters Show columns sandia ​" at bounding box center [482, 47] width 235 height 17
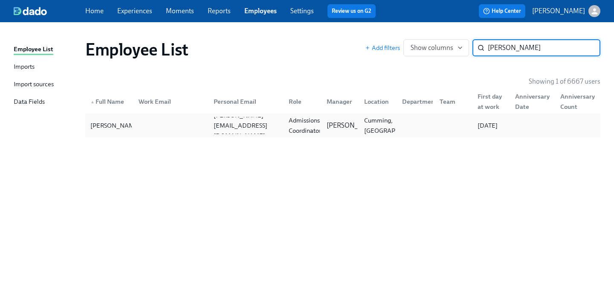
type input "jason h"
click at [148, 132] on div at bounding box center [169, 125] width 75 height 17
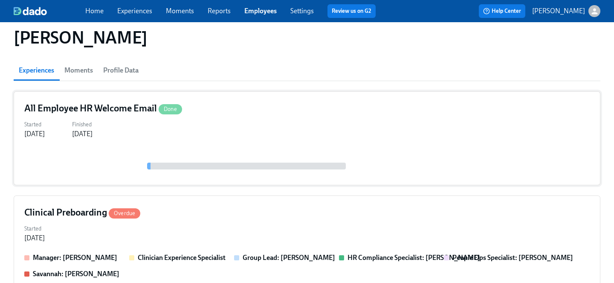
scroll to position [107, 0]
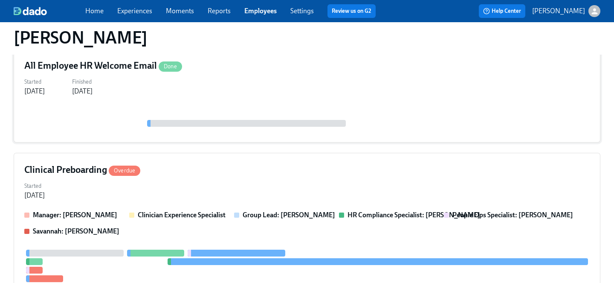
click at [179, 196] on div "Started Sep 22, 2025" at bounding box center [307, 190] width 566 height 20
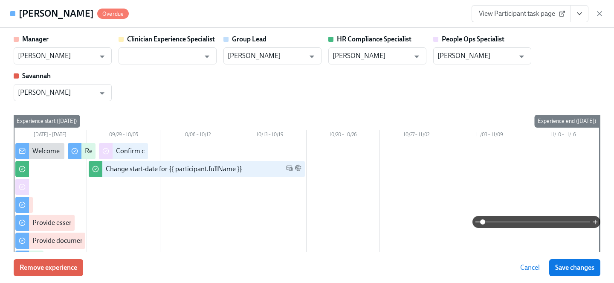
click at [579, 15] on icon "View task page" at bounding box center [579, 14] width 4 height 2
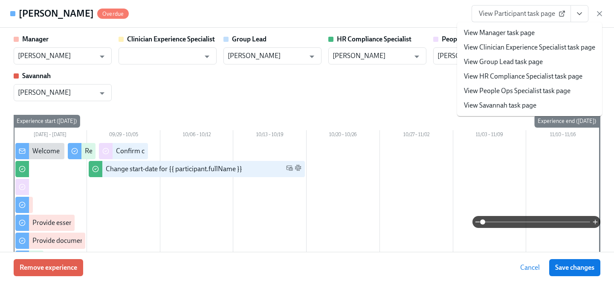
click at [534, 89] on link "View People Ops Specialist task page" at bounding box center [517, 90] width 107 height 9
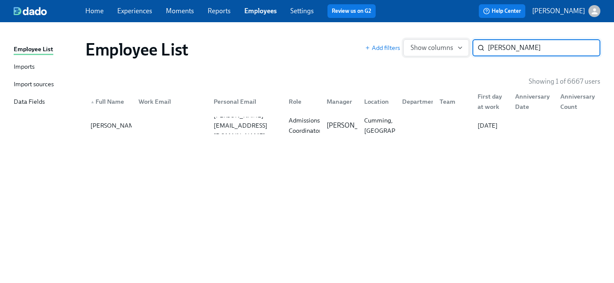
drag, startPoint x: 537, startPoint y: 46, endPoint x: 445, endPoint y: 44, distance: 92.1
click at [445, 44] on div "Add filters Show columns jason h ​" at bounding box center [482, 47] width 235 height 17
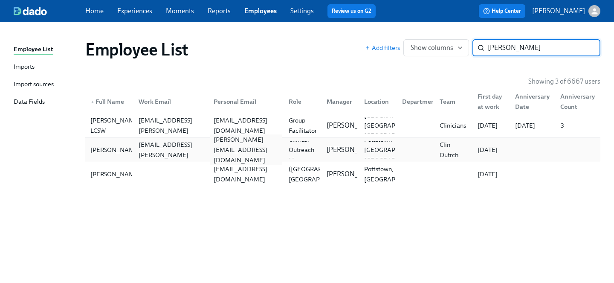
type input "veronica m"
click at [267, 148] on div "veronica.middleton4@gmail.com" at bounding box center [246, 149] width 72 height 31
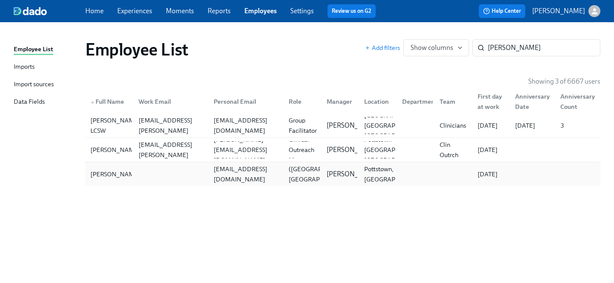
click at [136, 171] on div at bounding box center [169, 173] width 75 height 17
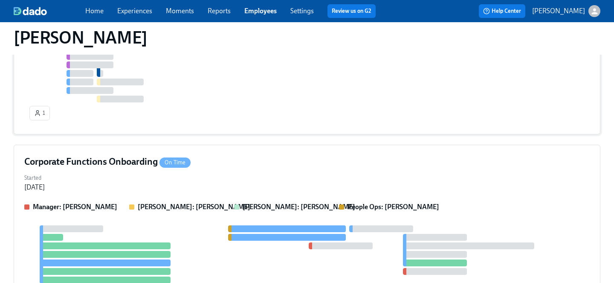
scroll to position [515, 0]
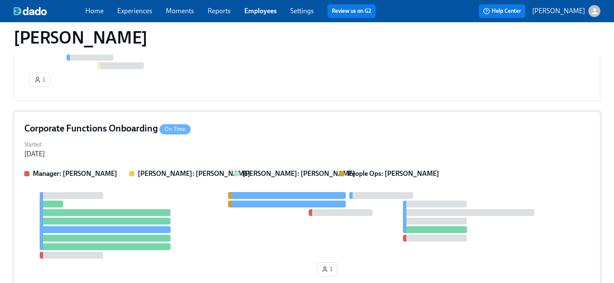
click at [198, 131] on div "Corporate Functions Onboarding On Time" at bounding box center [307, 128] width 566 height 13
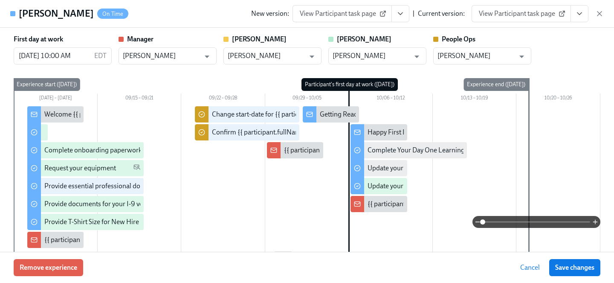
click at [577, 13] on icon "View task page" at bounding box center [579, 14] width 4 height 2
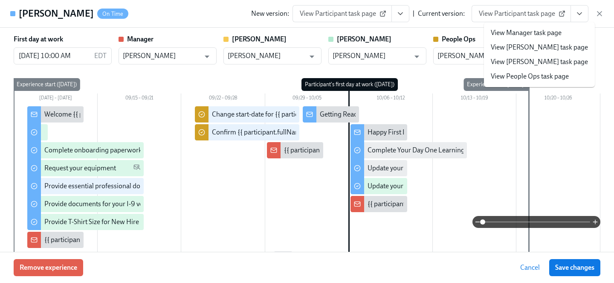
click at [553, 72] on link "View People Ops task page" at bounding box center [530, 76] width 78 height 9
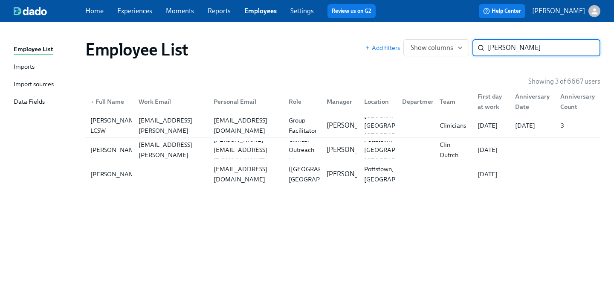
drag, startPoint x: 522, startPoint y: 50, endPoint x: 395, endPoint y: 32, distance: 128.1
click at [395, 32] on div "Employee List Imports Import sources Data Fields Employee List Add filters Show…" at bounding box center [307, 152] width 614 height 261
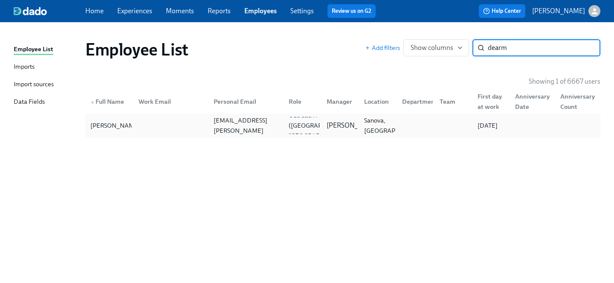
type input "dearm"
click at [198, 136] on div "Emily DeArmitt dearmitt.emily@gmail.com Outreach Manager (NY, Ithaca) Andi Vila…" at bounding box center [342, 125] width 515 height 24
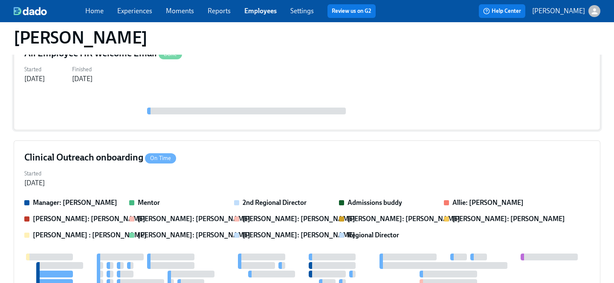
scroll to position [136, 0]
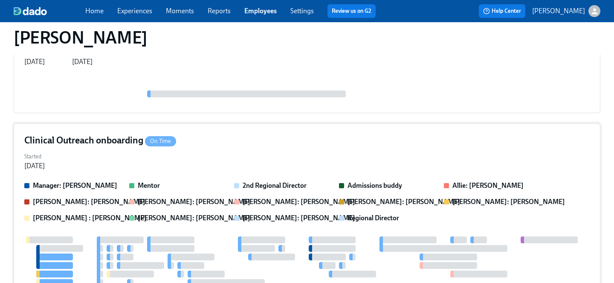
click at [202, 154] on div "Started Sep 29, 2025" at bounding box center [307, 160] width 566 height 20
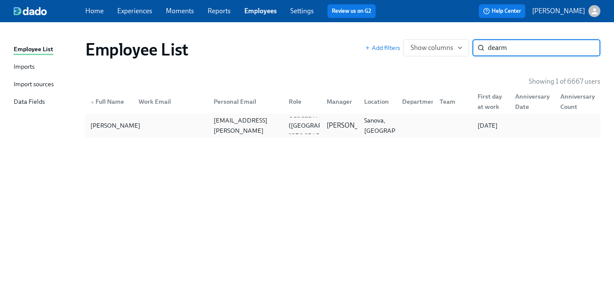
click at [116, 128] on div "Emily DeArmitt" at bounding box center [115, 125] width 57 height 10
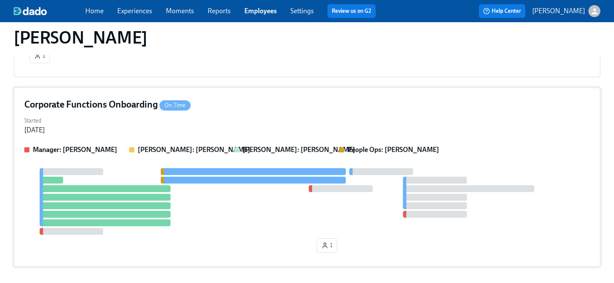
scroll to position [490, 0]
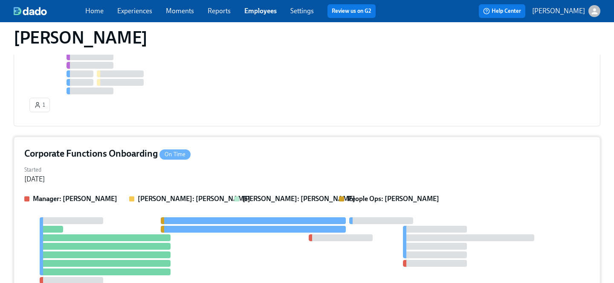
click at [151, 162] on div "Corporate Functions Onboarding On Time Started Sep 18, 2025 Manager: Andi Vilab…" at bounding box center [307, 225] width 587 height 179
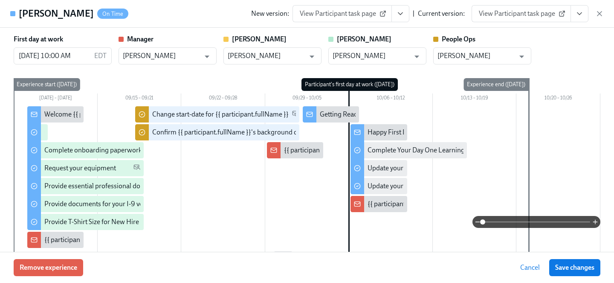
click at [584, 11] on button "View task page" at bounding box center [580, 13] width 18 height 17
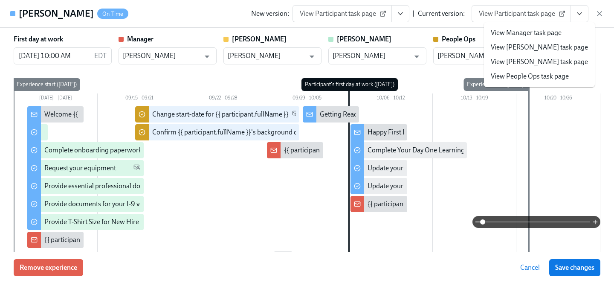
click at [540, 77] on link "View People Ops task page" at bounding box center [530, 76] width 78 height 9
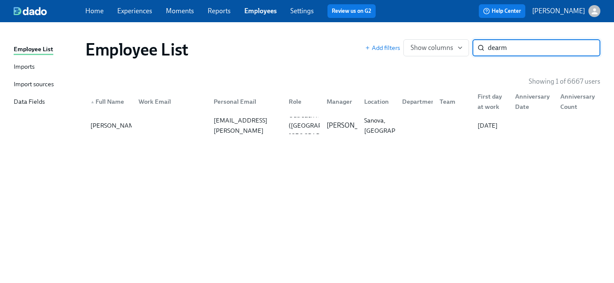
drag, startPoint x: 511, startPoint y: 50, endPoint x: 411, endPoint y: 28, distance: 102.7
click at [411, 28] on div "Employee List Imports Import sources Data Fields Employee List Add filters Show…" at bounding box center [307, 152] width 614 height 261
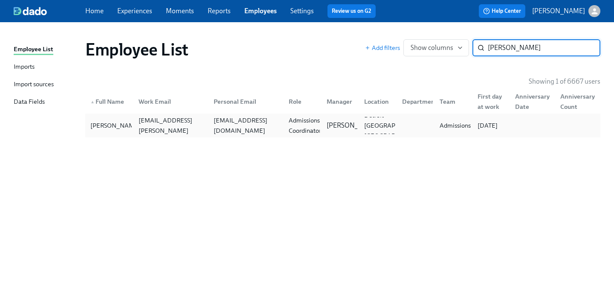
type input "wayne j"
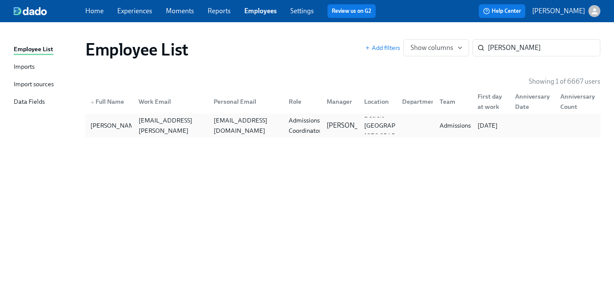
click at [230, 121] on div "w.jackson7317@gmail.com" at bounding box center [246, 125] width 72 height 20
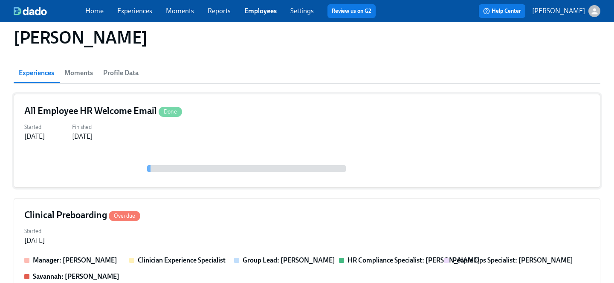
scroll to position [77, 0]
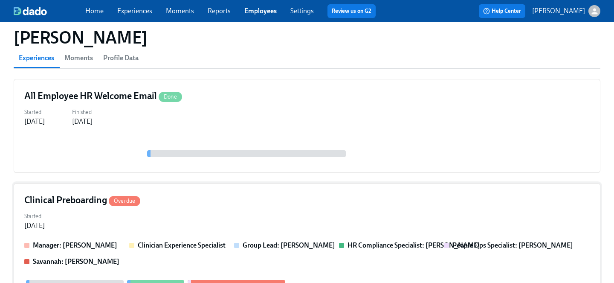
click at [192, 205] on div "Clinical Preboarding Overdue" at bounding box center [307, 200] width 566 height 13
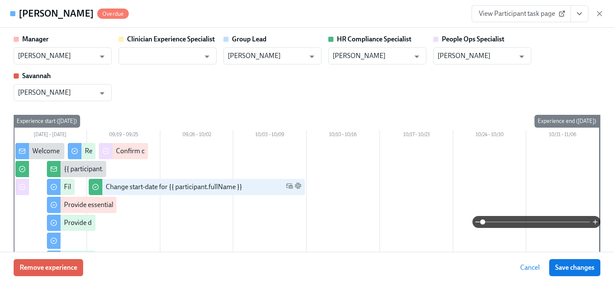
click at [579, 14] on icon "View task page" at bounding box center [579, 14] width 4 height 2
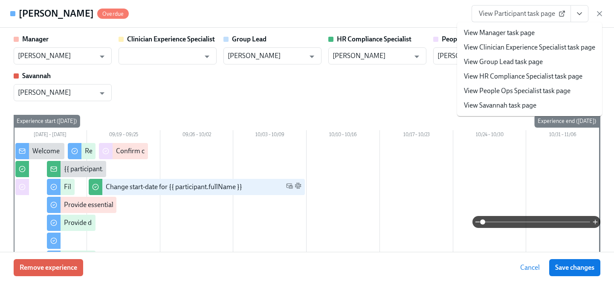
click at [527, 91] on link "View People Ops Specialist task page" at bounding box center [517, 90] width 107 height 9
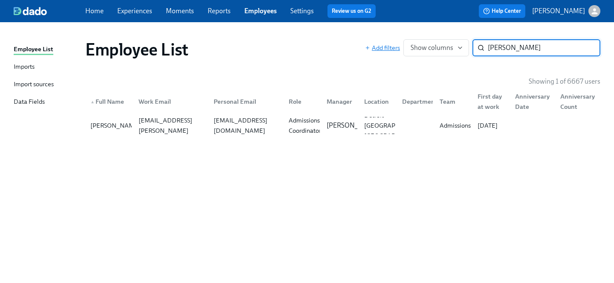
drag, startPoint x: 543, startPoint y: 44, endPoint x: 397, endPoint y: 44, distance: 146.3
click at [397, 44] on div "Add filters Show columns wayne j ​" at bounding box center [482, 47] width 235 height 17
type input "logan l"
click at [168, 130] on div "logan.ledesma@charliehealth.com" at bounding box center [171, 125] width 72 height 41
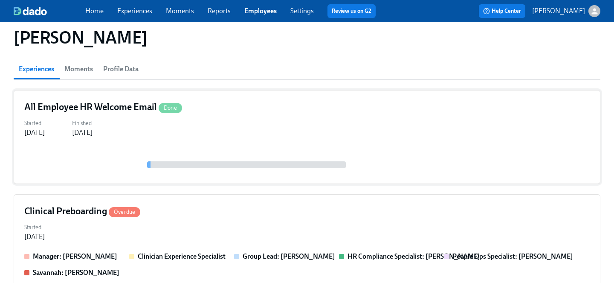
scroll to position [93, 0]
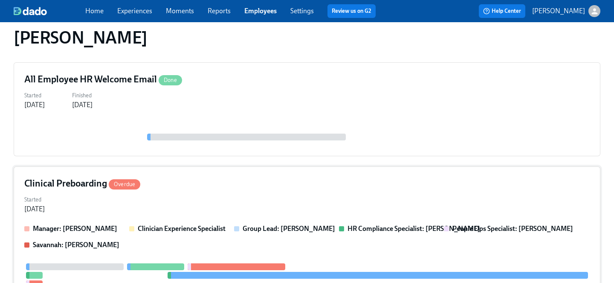
click at [179, 210] on div "Started Sep 15, 2025" at bounding box center [307, 203] width 566 height 20
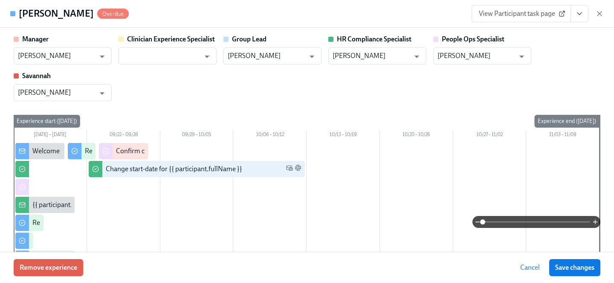
click at [577, 17] on icon "View task page" at bounding box center [579, 13] width 9 height 9
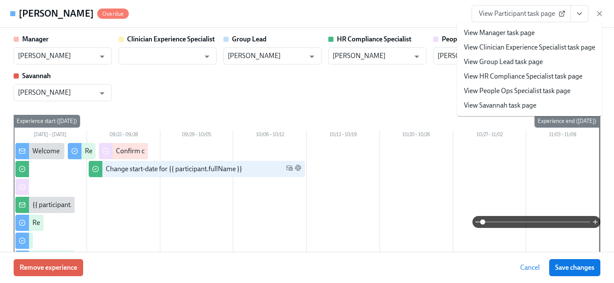
click at [513, 93] on link "View People Ops Specialist task page" at bounding box center [517, 90] width 107 height 9
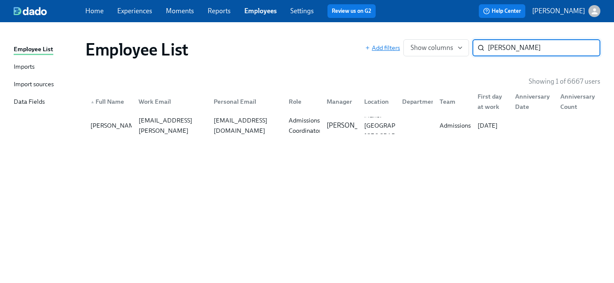
drag, startPoint x: 518, startPoint y: 50, endPoint x: 391, endPoint y: 45, distance: 127.6
click at [391, 45] on div "Add filters Show columns logan l ​" at bounding box center [482, 47] width 235 height 17
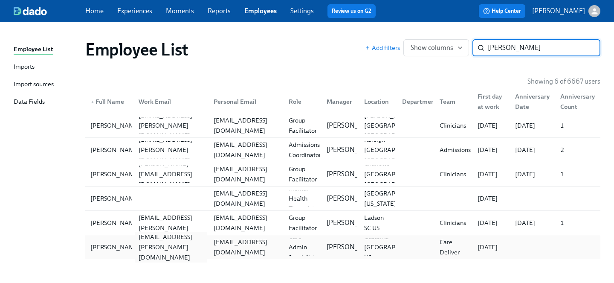
type input "alston"
click at [163, 248] on div "denasia.alston-walker@charliehealth.com" at bounding box center [171, 247] width 72 height 31
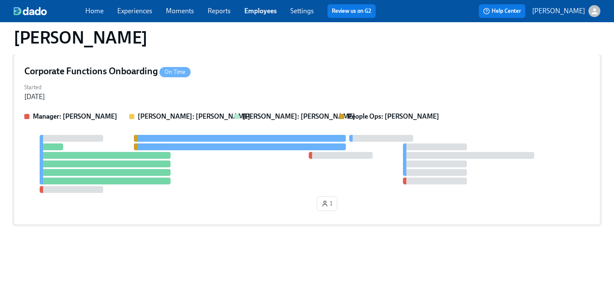
scroll to position [169, 0]
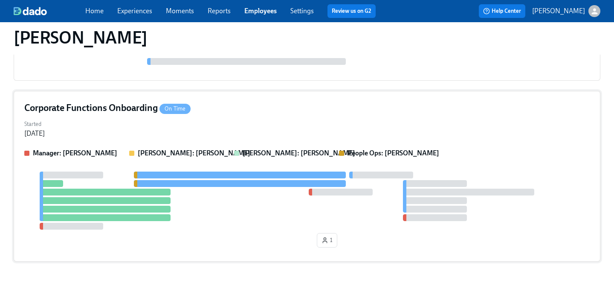
click at [192, 127] on div "Started Sep 16, 2025" at bounding box center [307, 128] width 566 height 20
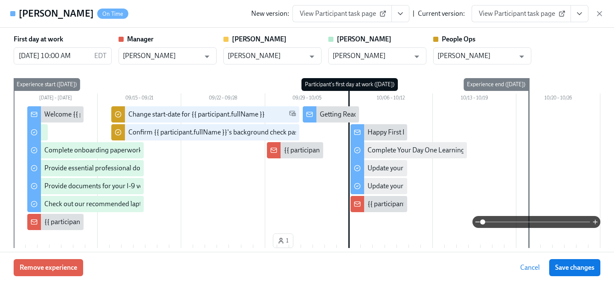
click at [579, 12] on icon "View task page" at bounding box center [579, 13] width 9 height 9
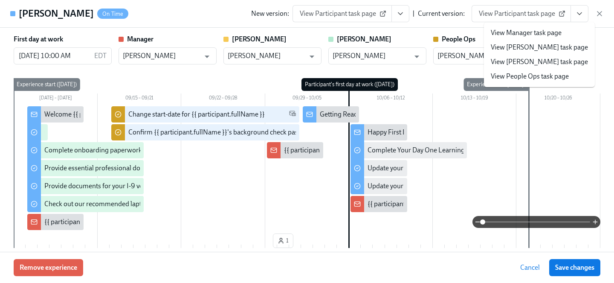
click at [527, 76] on link "View People Ops task page" at bounding box center [530, 76] width 78 height 9
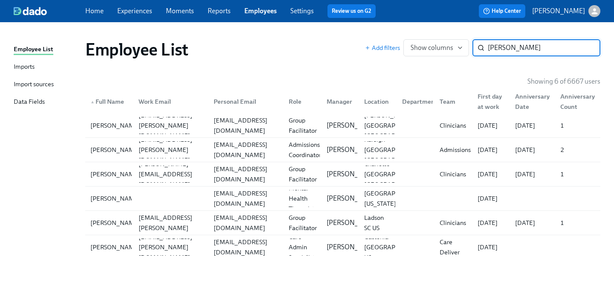
drag, startPoint x: 511, startPoint y: 52, endPoint x: 433, endPoint y: 33, distance: 80.8
click at [433, 33] on div "Employee List Add filters Show columns alston ​" at bounding box center [342, 49] width 529 height 34
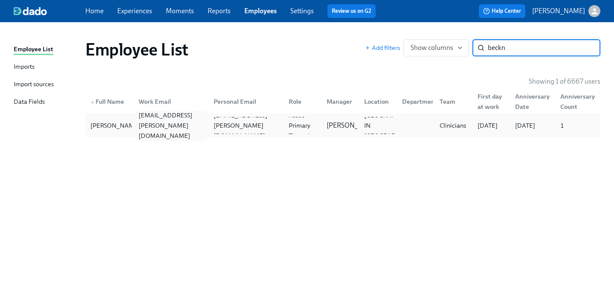
type input "beckn"
click at [178, 120] on div "danie.becknell@charliehealth.com" at bounding box center [171, 125] width 72 height 31
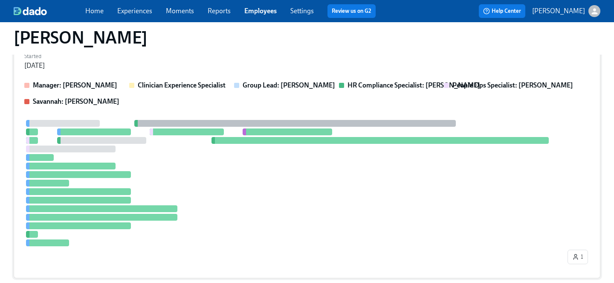
scroll to position [219, 0]
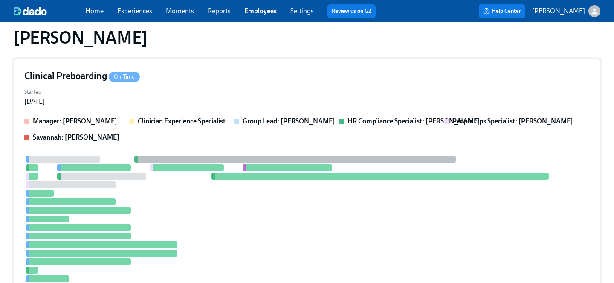
click at [156, 87] on div "Started Mar 27, 2025" at bounding box center [307, 96] width 566 height 20
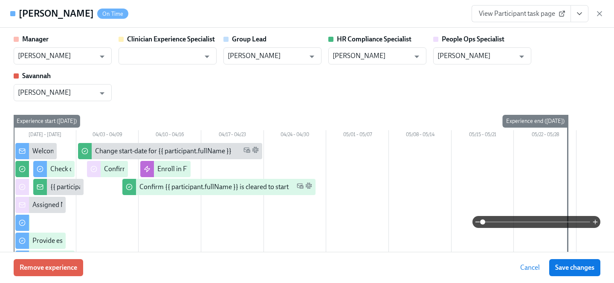
click at [575, 17] on icon "View task page" at bounding box center [579, 13] width 9 height 9
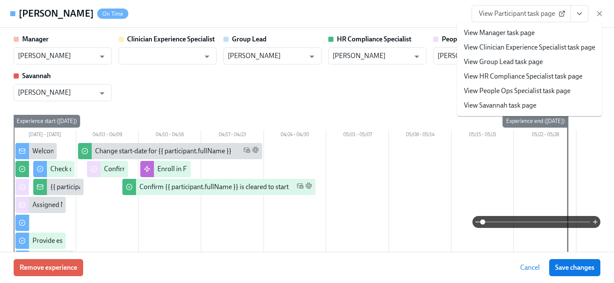
click at [530, 87] on link "View People Ops Specialist task page" at bounding box center [517, 90] width 107 height 9
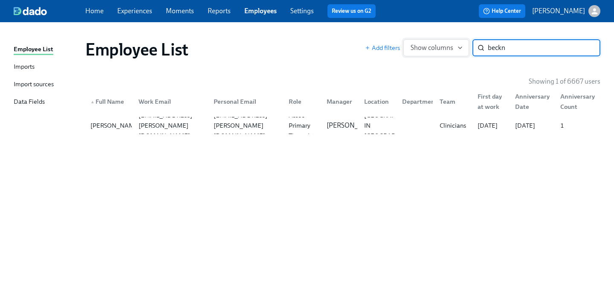
drag, startPoint x: 525, startPoint y: 48, endPoint x: 449, endPoint y: 49, distance: 76.8
click at [449, 49] on div "Add filters Show columns beckn ​" at bounding box center [482, 47] width 235 height 17
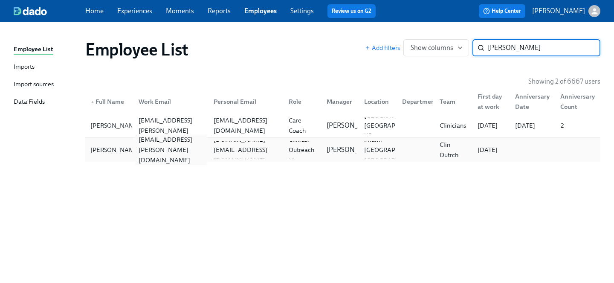
type input "bragg"
click at [191, 155] on div "grace.bragg@charliehealth.com" at bounding box center [169, 149] width 75 height 17
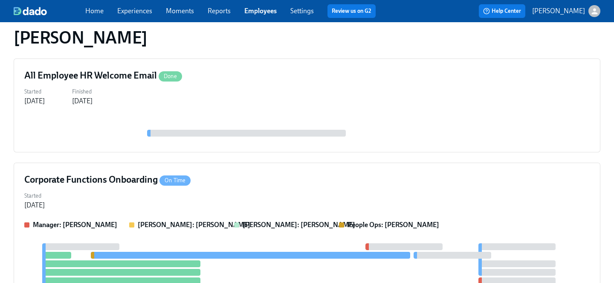
scroll to position [113, 0]
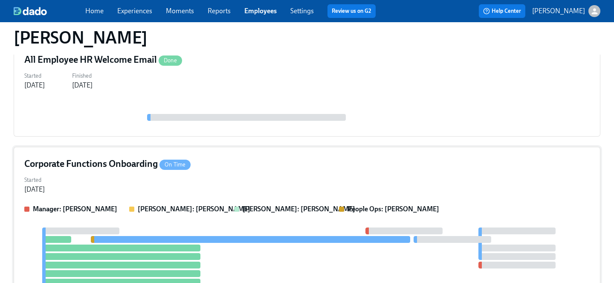
click at [206, 177] on div "Started Sep 11, 2025" at bounding box center [307, 184] width 566 height 20
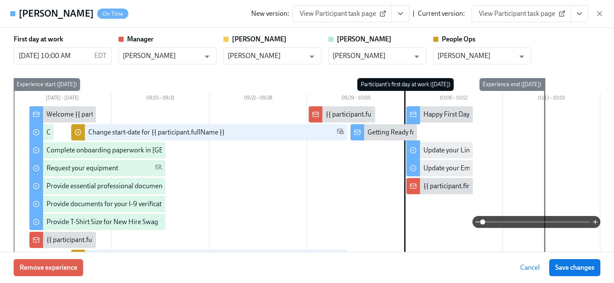
click at [581, 14] on icon "View task page" at bounding box center [579, 13] width 9 height 9
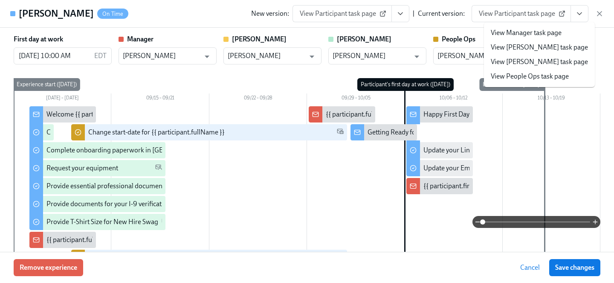
click at [516, 80] on link "View People Ops task page" at bounding box center [530, 76] width 78 height 9
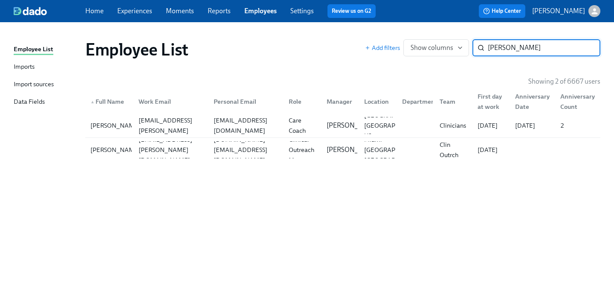
drag, startPoint x: 510, startPoint y: 47, endPoint x: 460, endPoint y: 36, distance: 51.1
click at [460, 36] on div "Employee List Add filters Show columns bragg ​" at bounding box center [342, 49] width 529 height 34
type input "e"
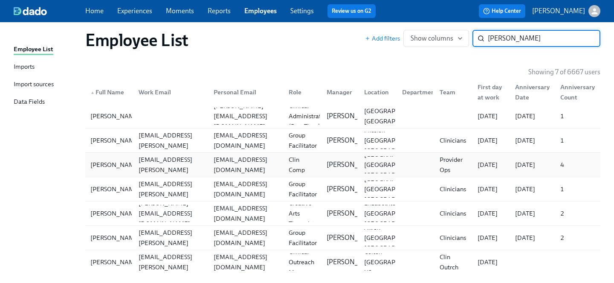
scroll to position [21, 0]
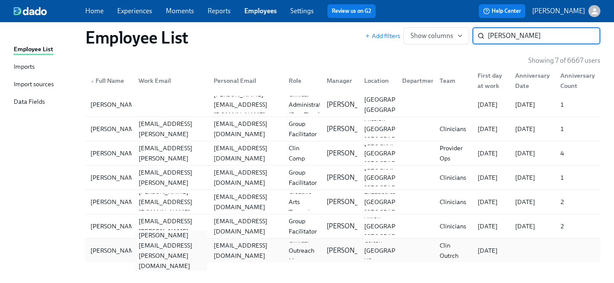
type input "mendoza"
click at [160, 253] on div "emmanuel.mendoza@charliehealth.com" at bounding box center [171, 250] width 72 height 41
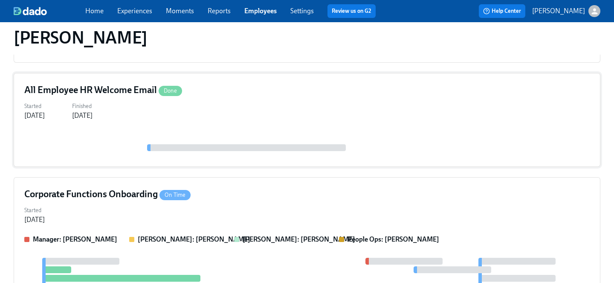
scroll to position [462, 0]
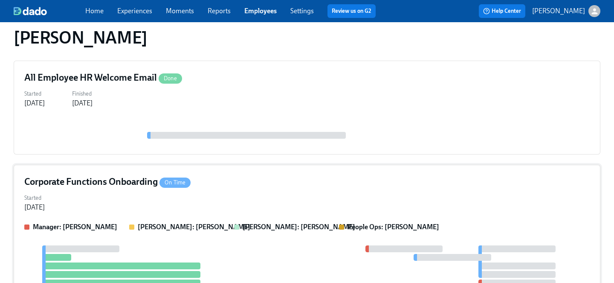
click at [183, 196] on div "Started Sep 08, 2025" at bounding box center [307, 202] width 566 height 20
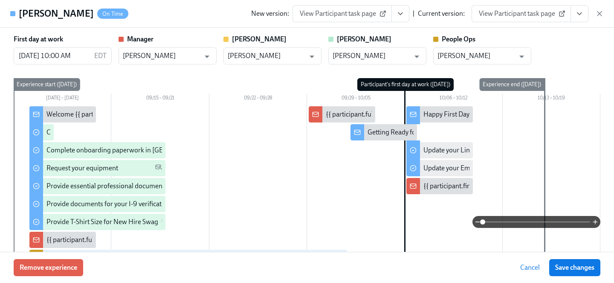
click at [577, 16] on icon "View task page" at bounding box center [579, 13] width 9 height 9
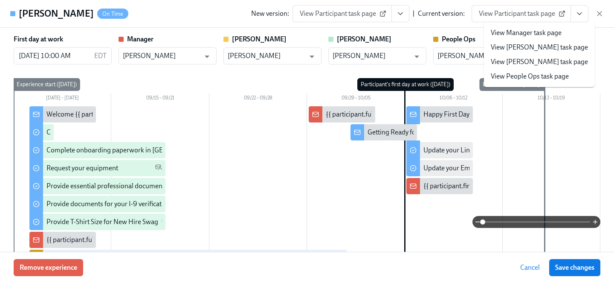
click at [546, 78] on link "View People Ops task page" at bounding box center [530, 76] width 78 height 9
